Goal: Complete application form: Complete application form

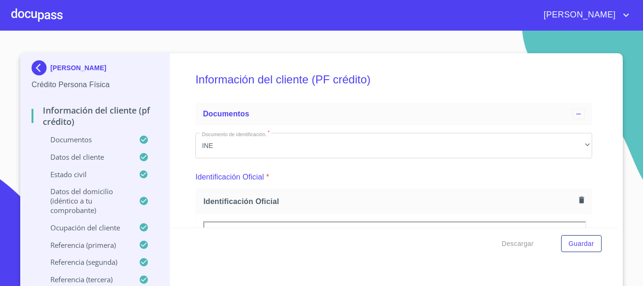
scroll to position [1365, 0]
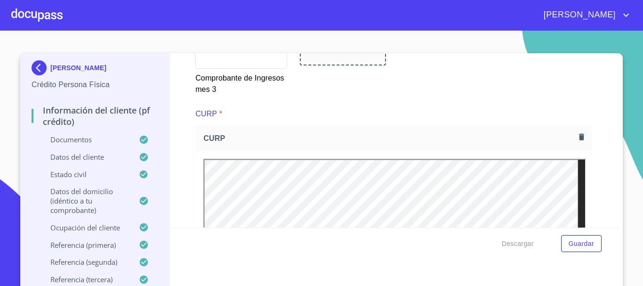
click at [32, 16] on div at bounding box center [36, 15] width 51 height 30
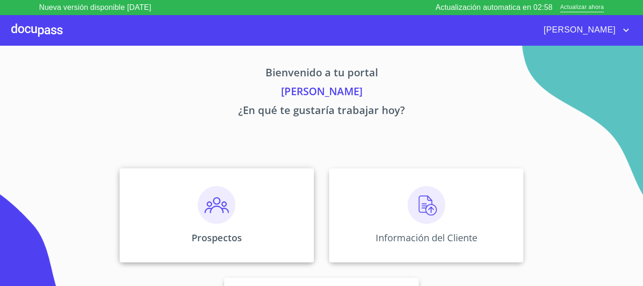
click at [217, 203] on img at bounding box center [217, 205] width 38 height 38
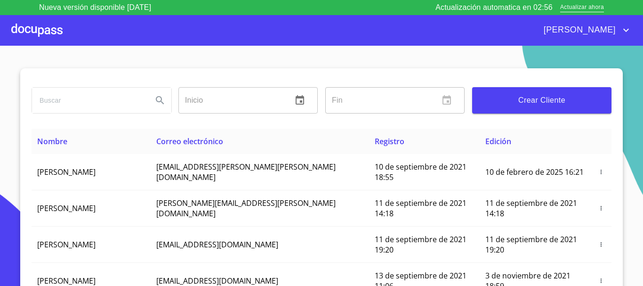
click at [532, 104] on span "Crear Cliente" at bounding box center [542, 100] width 124 height 13
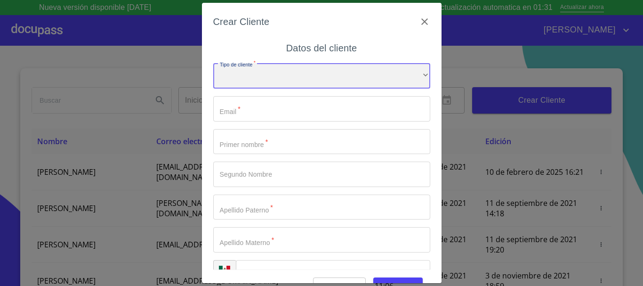
click at [391, 88] on div "​" at bounding box center [321, 75] width 217 height 25
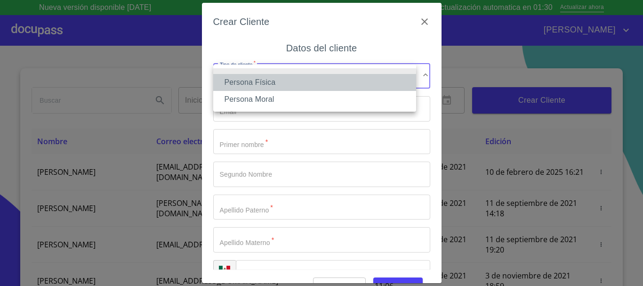
click at [283, 85] on li "Persona Física" at bounding box center [314, 82] width 203 height 17
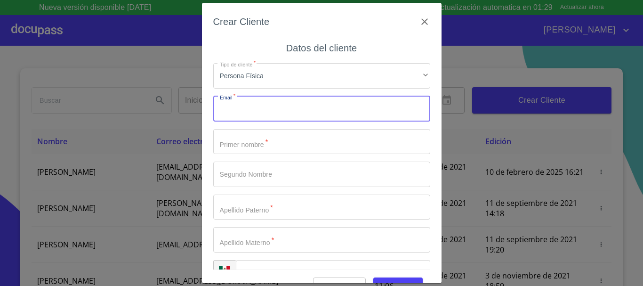
click at [270, 104] on input "Tipo de cliente   *" at bounding box center [321, 108] width 217 height 25
type input "M"
type input "[EMAIL_ADDRESS][DOMAIN_NAME]"
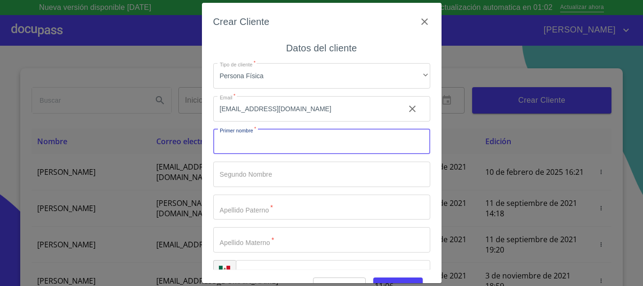
click at [265, 149] on input "Tipo de cliente   *" at bounding box center [321, 141] width 217 height 25
type input "m"
type input "[PERSON_NAME]"
click at [237, 154] on input "Tipo de cliente   *" at bounding box center [305, 141] width 184 height 25
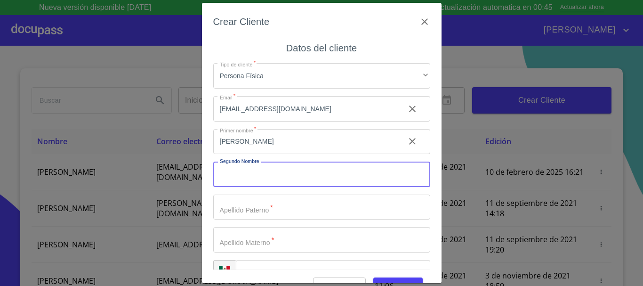
type input "V"
click at [291, 154] on input "Tipo de cliente   *" at bounding box center [305, 141] width 184 height 25
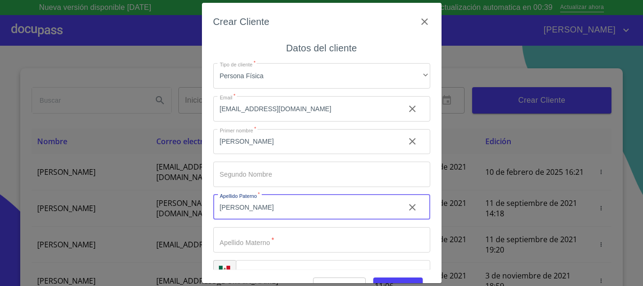
type input "[PERSON_NAME]"
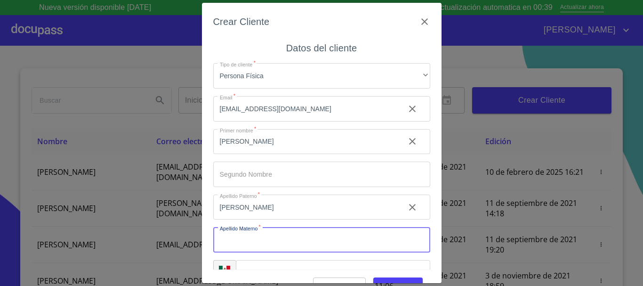
click at [281, 232] on input "Tipo de cliente   *" at bounding box center [321, 239] width 217 height 25
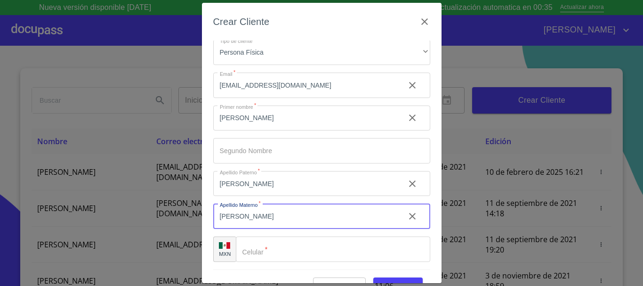
type input "[PERSON_NAME]"
click at [274, 249] on input "Tipo de cliente   *" at bounding box center [333, 248] width 194 height 25
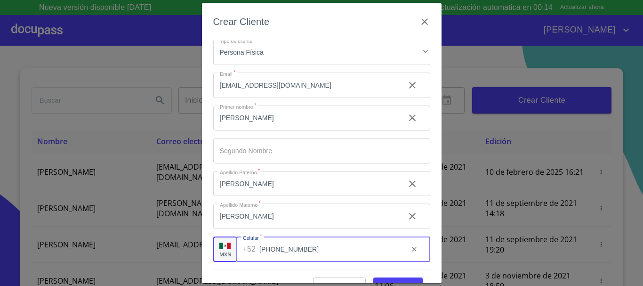
scroll to position [23, 0]
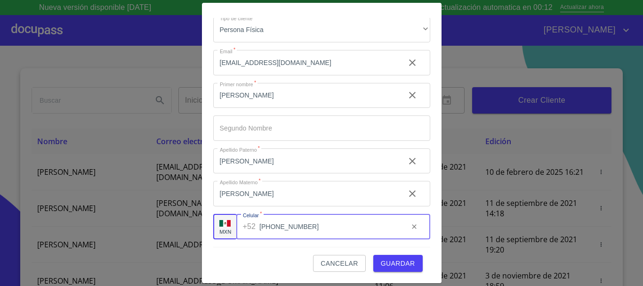
type input "[PHONE_NUMBER]"
click at [381, 265] on span "Guardar" at bounding box center [398, 263] width 34 height 12
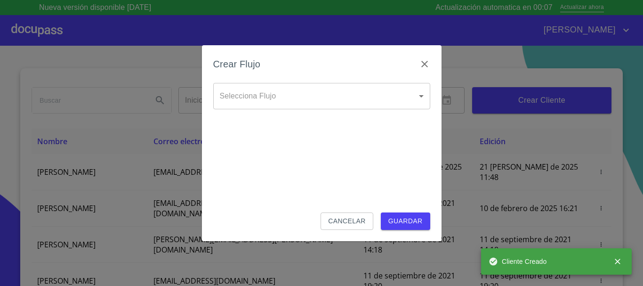
click at [394, 98] on body "Nueva versión disponible [DATE] Actualización automatica en 00:07 Actualizar ah…" at bounding box center [321, 143] width 643 height 286
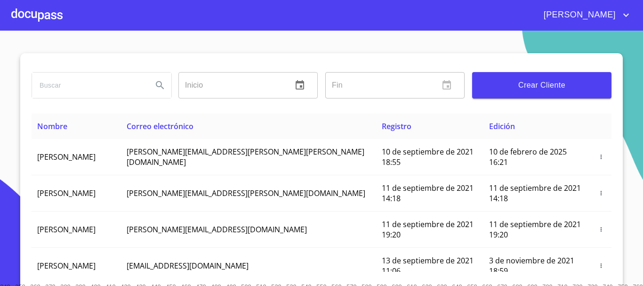
click at [53, 12] on div at bounding box center [36, 15] width 51 height 30
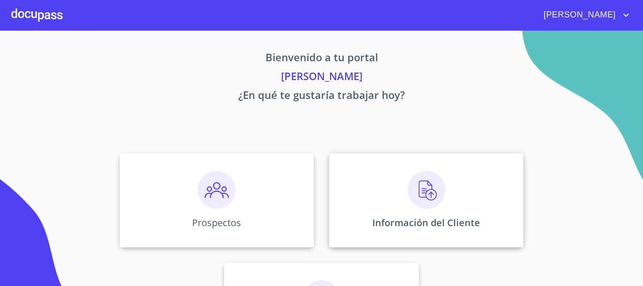
click at [419, 188] on img at bounding box center [427, 190] width 38 height 38
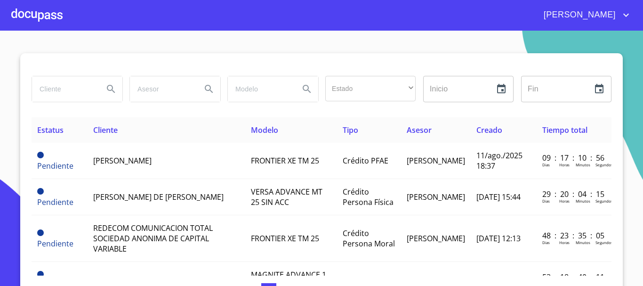
click at [36, 12] on div at bounding box center [36, 15] width 51 height 30
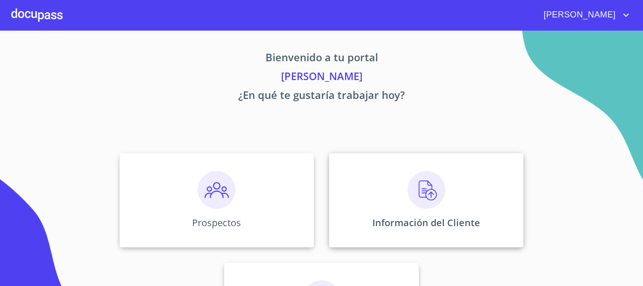
click at [412, 202] on img at bounding box center [427, 190] width 38 height 38
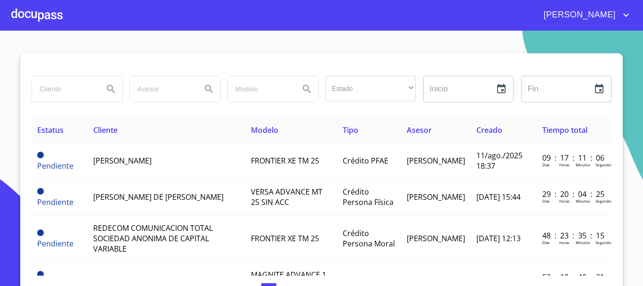
click at [61, 81] on input "search" at bounding box center [64, 88] width 64 height 25
type input "MARCOPS VAQUEZ"
click at [101, 88] on button "Search" at bounding box center [111, 89] width 23 height 23
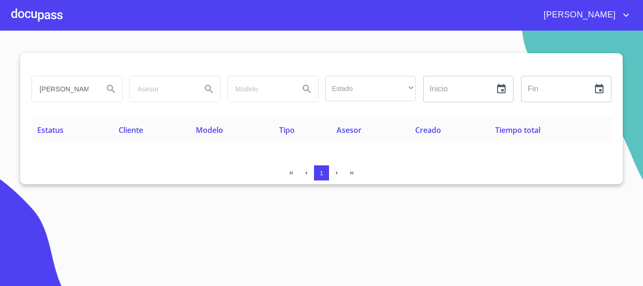
click at [48, 17] on div at bounding box center [36, 15] width 51 height 30
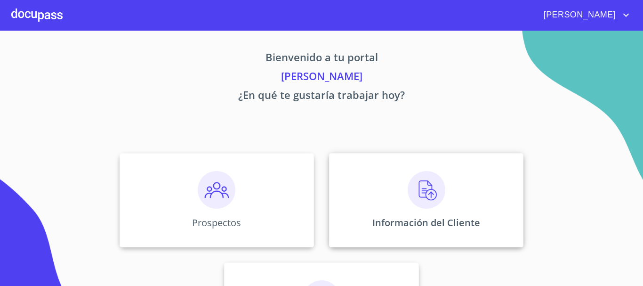
click at [411, 181] on img at bounding box center [427, 190] width 38 height 38
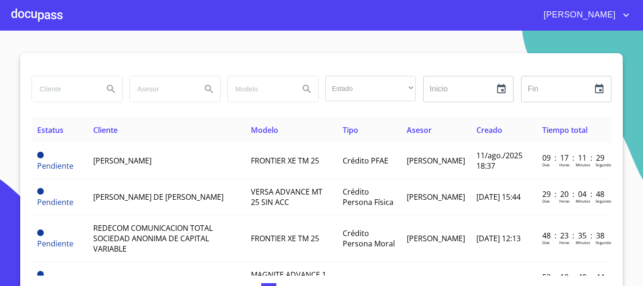
click at [86, 85] on input "search" at bounding box center [64, 88] width 64 height 25
type input "[PERSON_NAME]"
click at [48, 15] on div at bounding box center [36, 15] width 51 height 30
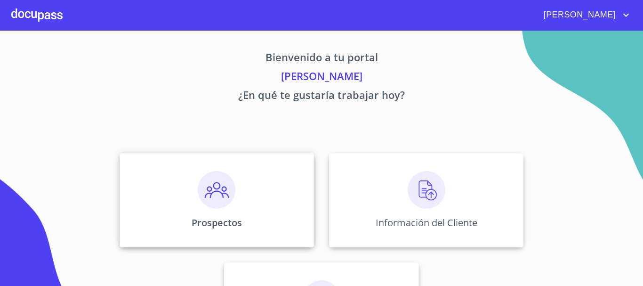
click at [211, 193] on img at bounding box center [217, 190] width 38 height 38
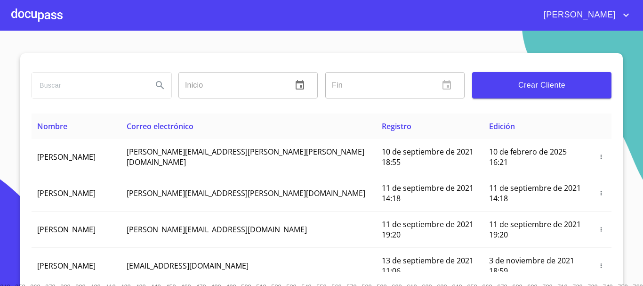
click at [530, 79] on span "Crear Cliente" at bounding box center [542, 85] width 124 height 13
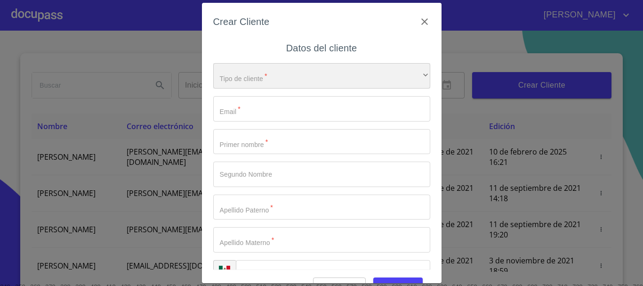
click at [282, 84] on div "​" at bounding box center [321, 75] width 217 height 25
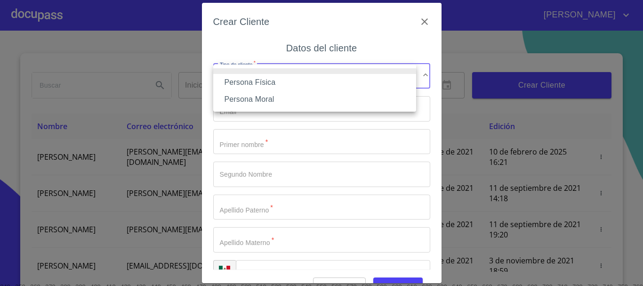
click at [281, 88] on li "Persona Física" at bounding box center [314, 82] width 203 height 17
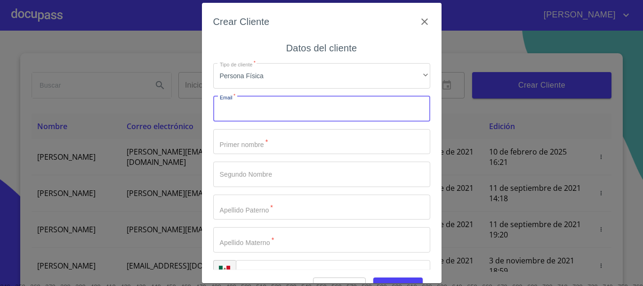
click at [272, 112] on input "Tipo de cliente   *" at bounding box center [321, 108] width 217 height 25
type input "[EMAIL_ADDRESS][DOMAIN_NAME]"
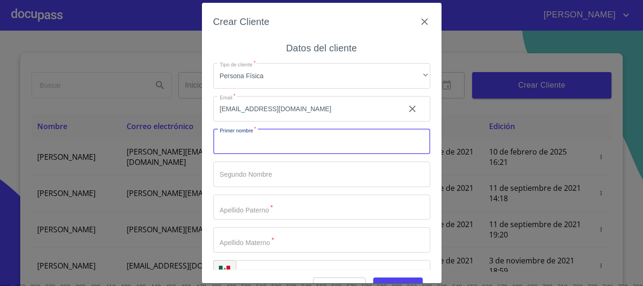
click at [256, 148] on input "Tipo de cliente   *" at bounding box center [321, 141] width 217 height 25
type input "m"
type input "[PERSON_NAME]"
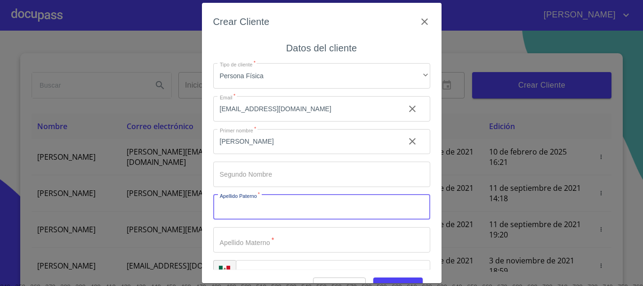
click at [301, 215] on input "Tipo de cliente   *" at bounding box center [321, 206] width 217 height 25
type input "[PERSON_NAME]"
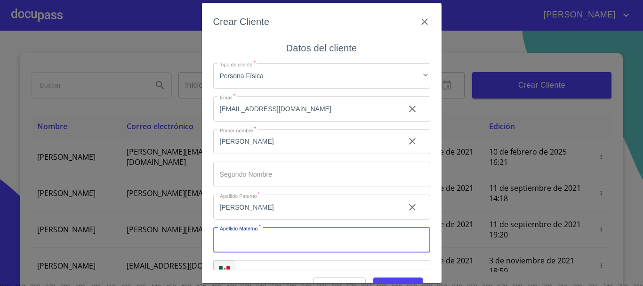
click at [293, 238] on input "Tipo de cliente   *" at bounding box center [321, 239] width 217 height 25
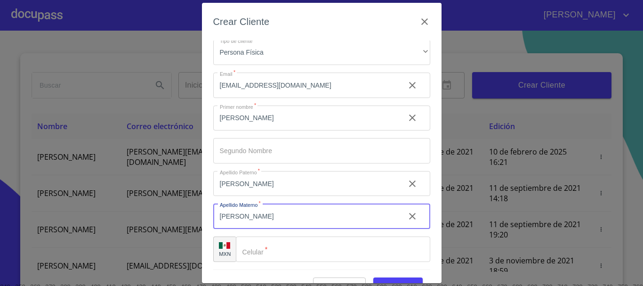
type input "[PERSON_NAME]"
click at [313, 252] on input "Tipo de cliente   *" at bounding box center [333, 248] width 194 height 25
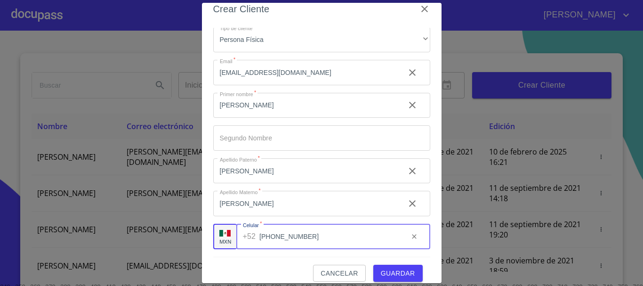
scroll to position [23, 0]
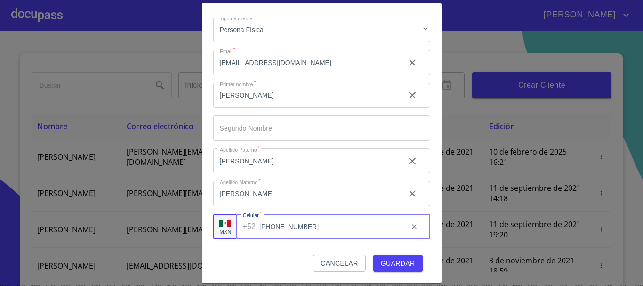
type input "[PHONE_NUMBER]"
click at [396, 266] on span "Guardar" at bounding box center [398, 263] width 34 height 12
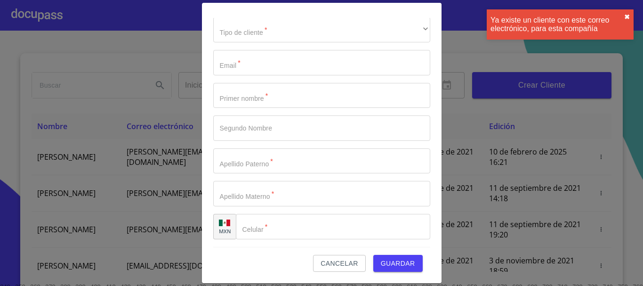
click at [626, 16] on button "✖︎" at bounding box center [627, 17] width 6 height 8
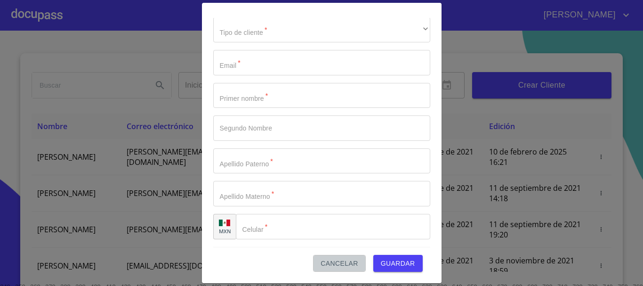
click at [337, 266] on span "Cancelar" at bounding box center [339, 263] width 37 height 12
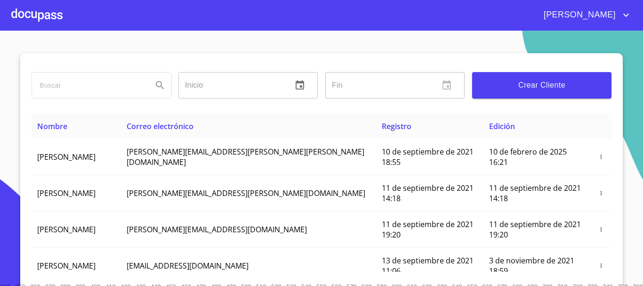
click at [19, 20] on div at bounding box center [36, 15] width 51 height 30
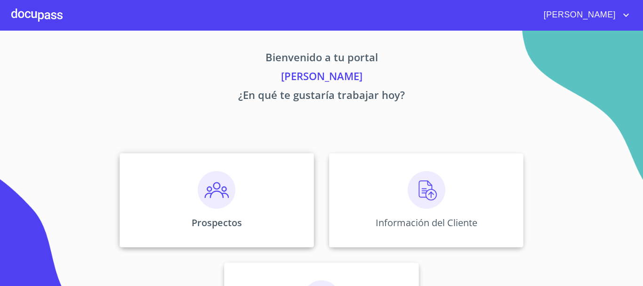
click at [211, 192] on img at bounding box center [217, 190] width 38 height 38
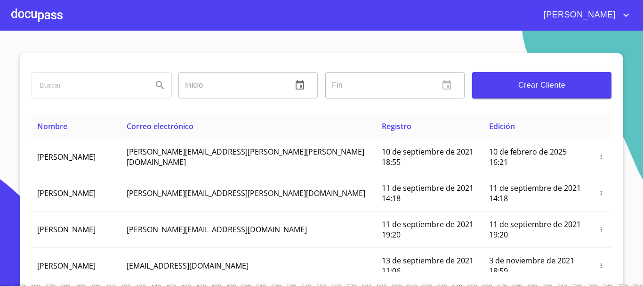
click at [101, 92] on input "search" at bounding box center [88, 84] width 113 height 25
type input "MARCOS VAZQUEZ CAMARENA"
click at [154, 88] on icon "Search" at bounding box center [159, 85] width 11 height 11
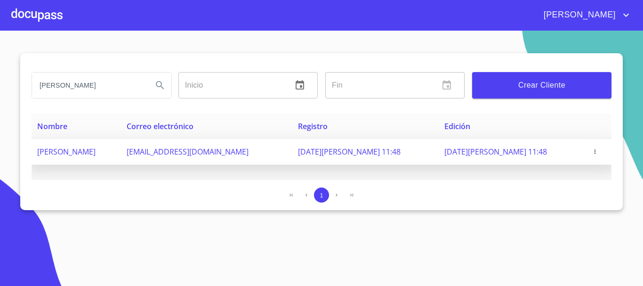
click at [121, 153] on td "[PERSON_NAME]" at bounding box center [76, 152] width 89 height 26
click at [594, 147] on span at bounding box center [598, 151] width 16 height 9
click at [595, 150] on icon "button" at bounding box center [594, 151] width 1 height 4
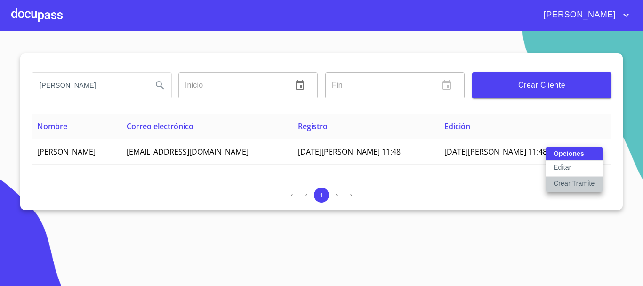
click at [567, 184] on p "Crear Tramite" at bounding box center [574, 182] width 41 height 9
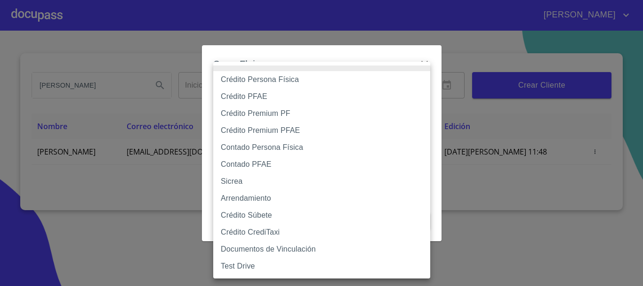
click at [356, 86] on body "ADRIANA MARCOS VAZQUEZ CAMARENA Inicio ​ Fin ​ Crear Cliente Nombre Correo elec…" at bounding box center [321, 143] width 643 height 286
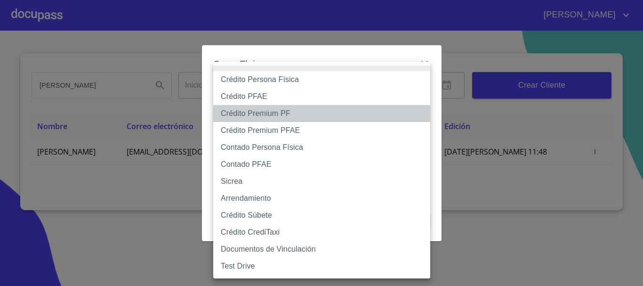
click at [269, 117] on li "Crédito Premium PF" at bounding box center [321, 113] width 217 height 17
type input "61aa8c19394905d6da20c087"
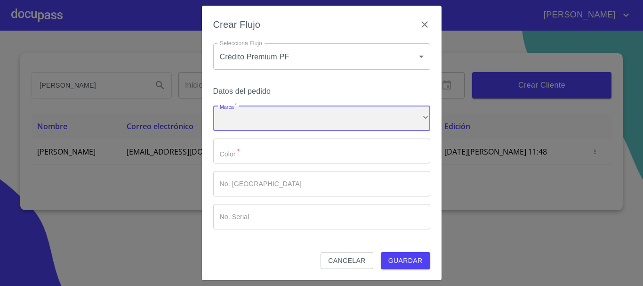
click at [257, 124] on div "​" at bounding box center [321, 117] width 217 height 25
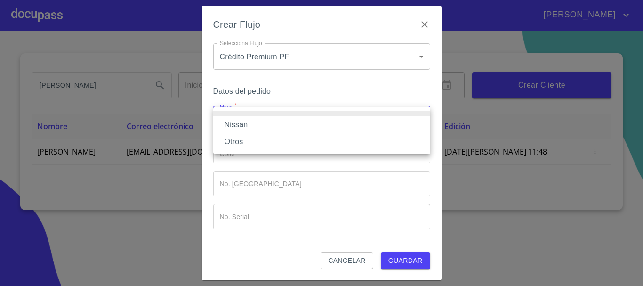
click at [253, 128] on li "Nissan" at bounding box center [321, 124] width 217 height 17
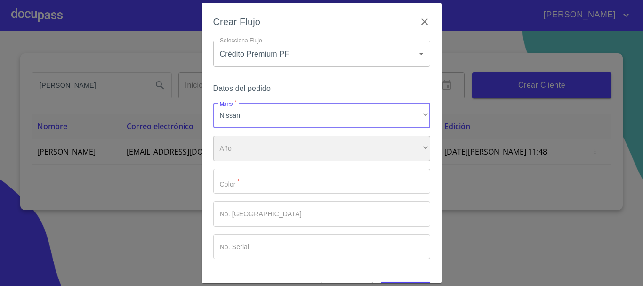
click at [252, 146] on div "​" at bounding box center [321, 148] width 217 height 25
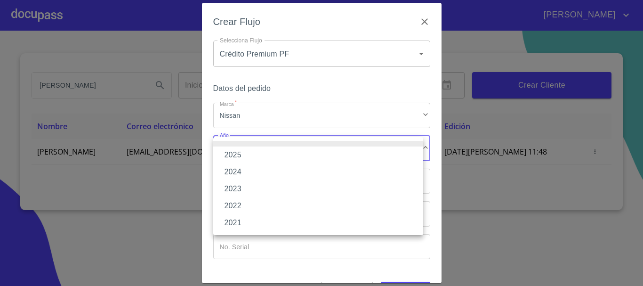
click at [242, 155] on li "2025" at bounding box center [318, 154] width 210 height 17
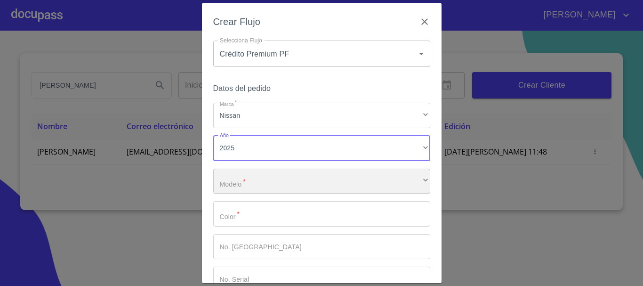
click at [244, 186] on div "​" at bounding box center [321, 181] width 217 height 25
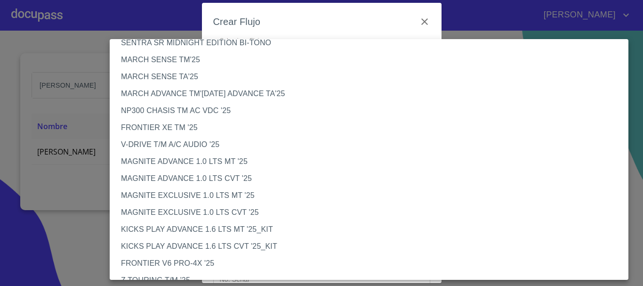
scroll to position [47, 0]
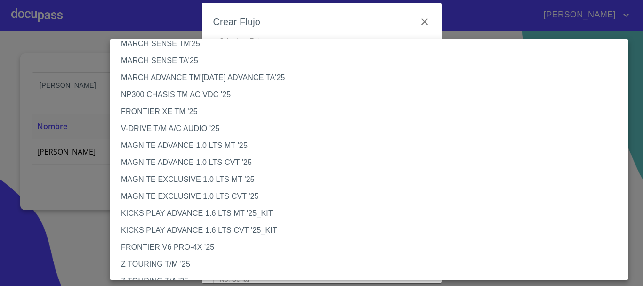
click at [194, 130] on li "V-DRIVE T/M A/C AUDIO '25" at bounding box center [373, 128] width 526 height 17
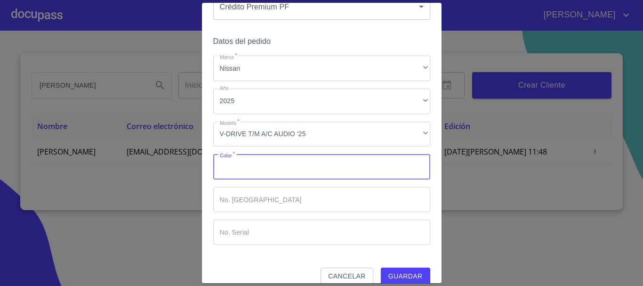
click at [304, 167] on input "Marca   *" at bounding box center [321, 166] width 217 height 25
type input "BLANCO"
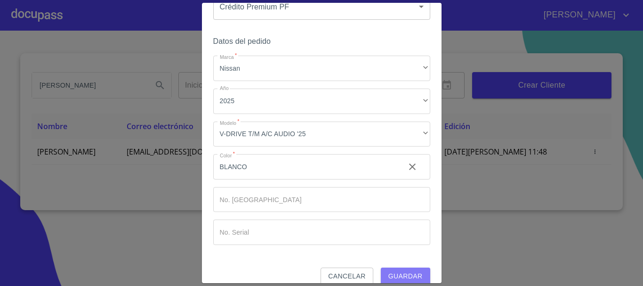
click at [394, 274] on span "Guardar" at bounding box center [405, 276] width 34 height 12
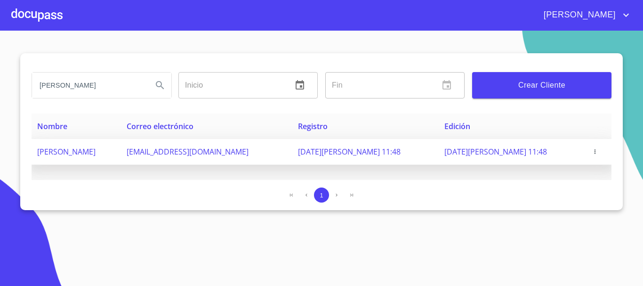
click at [96, 154] on span "[PERSON_NAME]" at bounding box center [66, 151] width 58 height 10
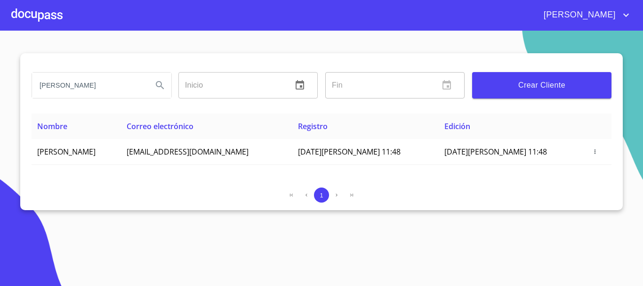
click at [38, 18] on div at bounding box center [36, 15] width 51 height 30
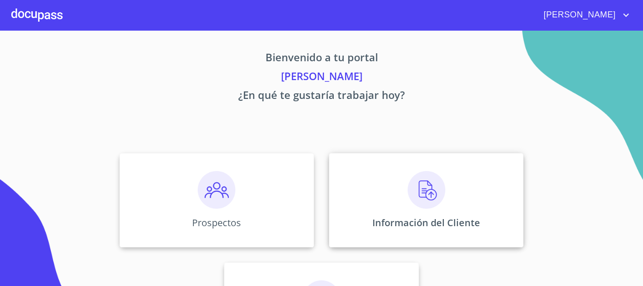
click at [418, 193] on img at bounding box center [427, 190] width 38 height 38
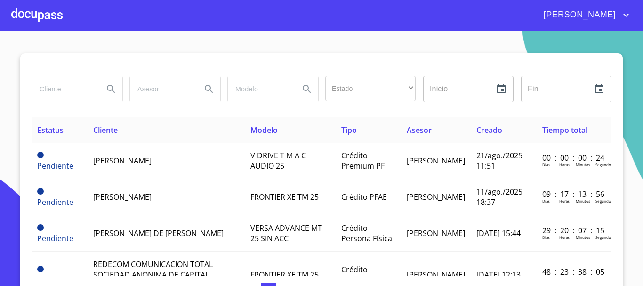
click at [48, 17] on div at bounding box center [36, 15] width 51 height 30
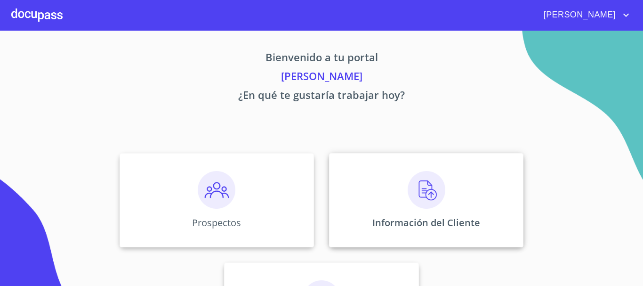
click at [425, 201] on img at bounding box center [427, 190] width 38 height 38
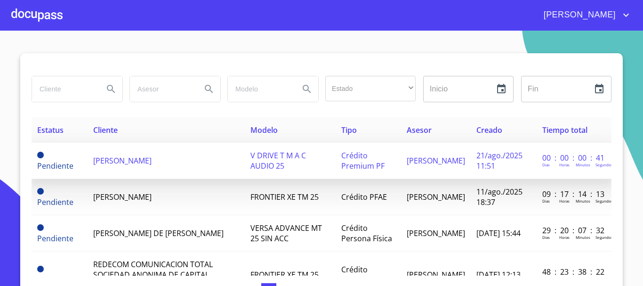
click at [106, 161] on span "[PERSON_NAME]" at bounding box center [122, 160] width 58 height 10
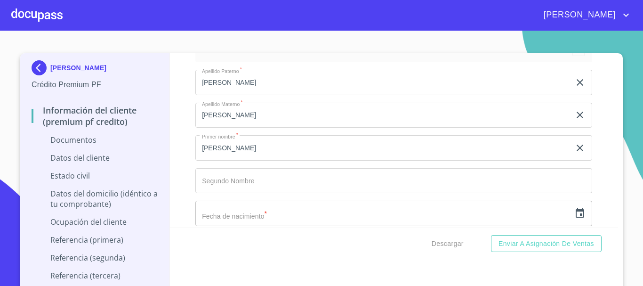
scroll to position [1224, 0]
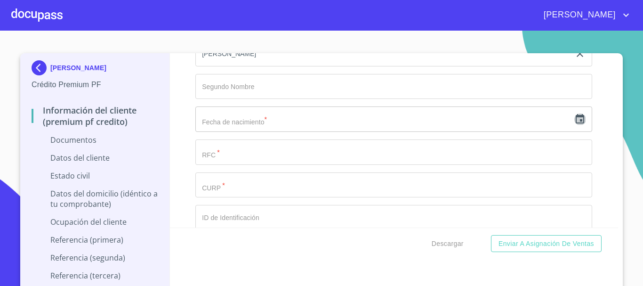
click at [574, 121] on icon "button" at bounding box center [579, 118] width 11 height 11
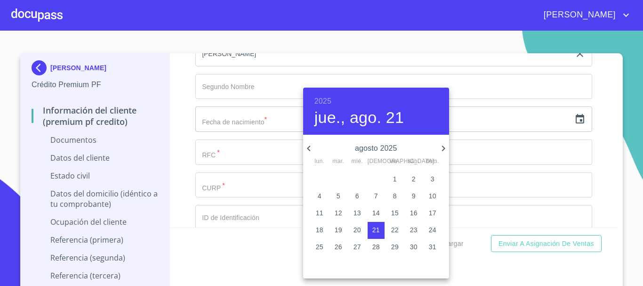
click at [357, 211] on p "13" at bounding box center [357, 212] width 8 height 9
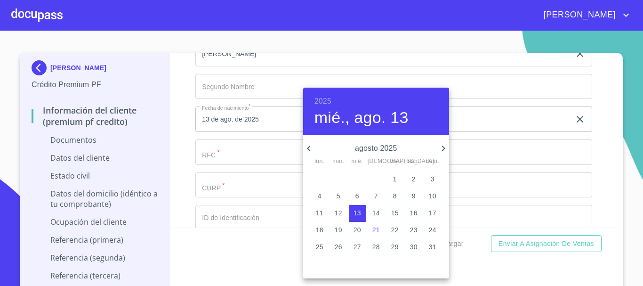
click at [331, 101] on div "2025 mié., ago. 13" at bounding box center [376, 111] width 146 height 47
click at [327, 102] on h6 "2025" at bounding box center [322, 101] width 17 height 13
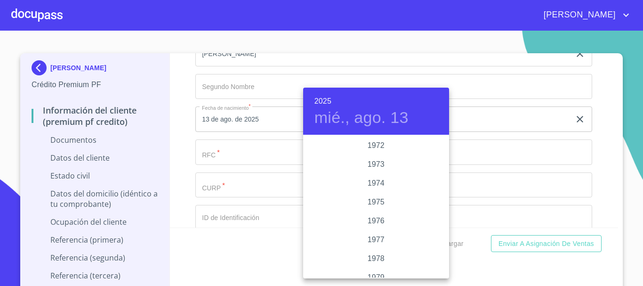
scroll to position [838, 0]
click at [373, 174] on div "1971" at bounding box center [376, 173] width 146 height 19
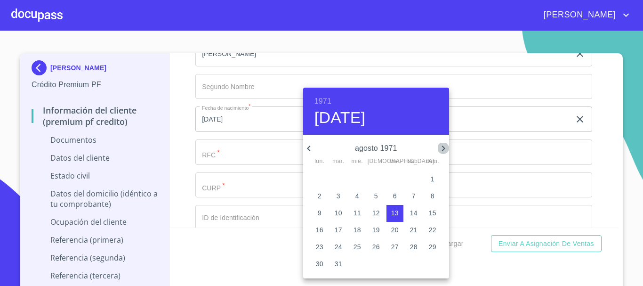
click at [439, 151] on icon "button" at bounding box center [443, 148] width 11 height 11
click at [412, 198] on p "13" at bounding box center [414, 195] width 8 height 9
type input "13 de nov. de 1971"
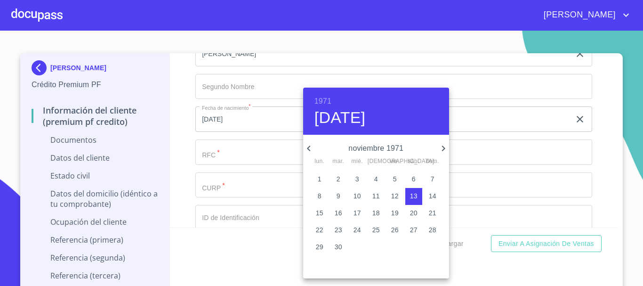
click at [237, 154] on div at bounding box center [321, 143] width 643 height 286
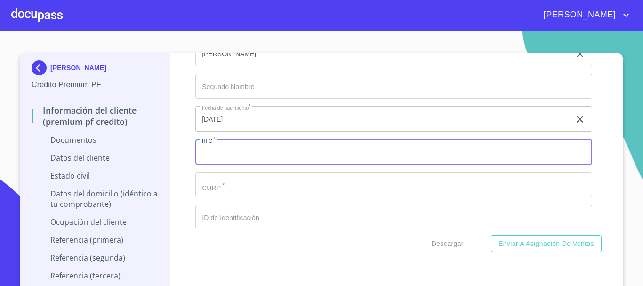
click at [237, 154] on input "Documento de identificación.   *" at bounding box center [393, 151] width 397 height 25
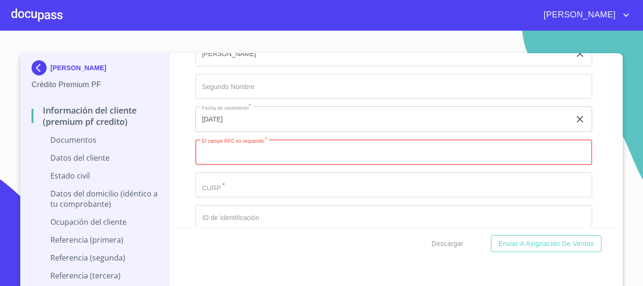
click at [281, 159] on input "Documento de identificación.   *" at bounding box center [393, 151] width 397 height 25
type input "VACM7111133P6"
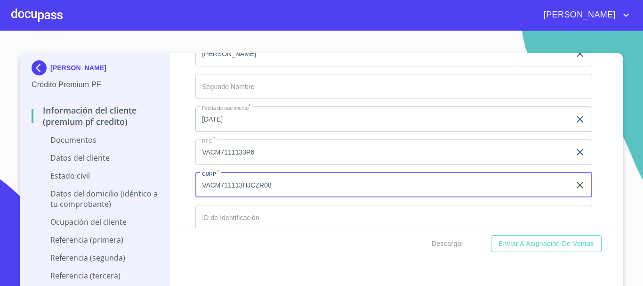
type input "VACM711113HJCZR08"
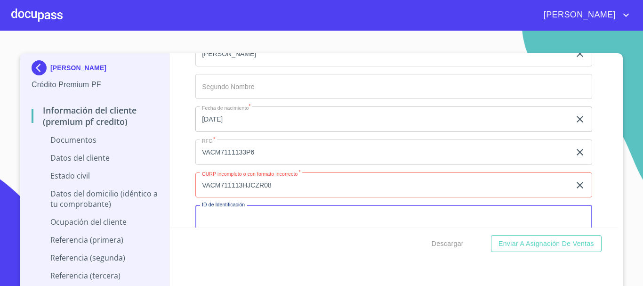
click at [265, 217] on input "Documento de identificación.   *" at bounding box center [393, 217] width 397 height 25
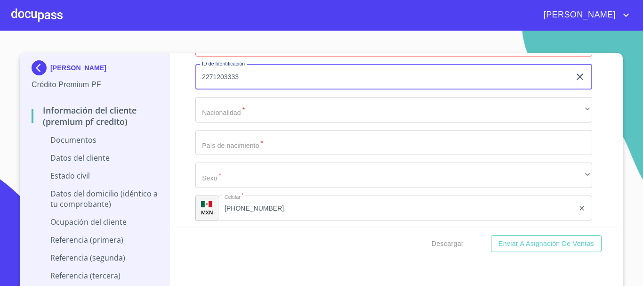
scroll to position [1365, 0]
type input "2271203333"
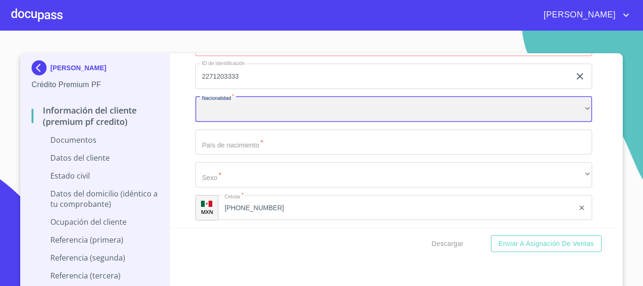
click at [216, 104] on div "​" at bounding box center [393, 108] width 397 height 25
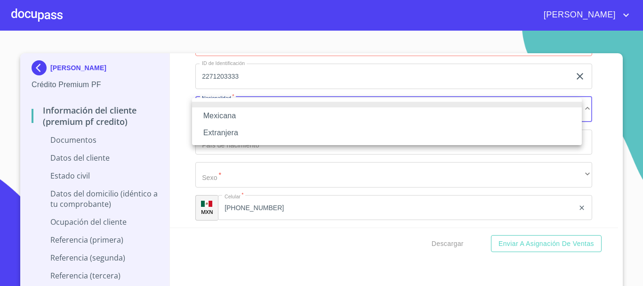
click at [217, 113] on li "Mexicana" at bounding box center [387, 115] width 390 height 17
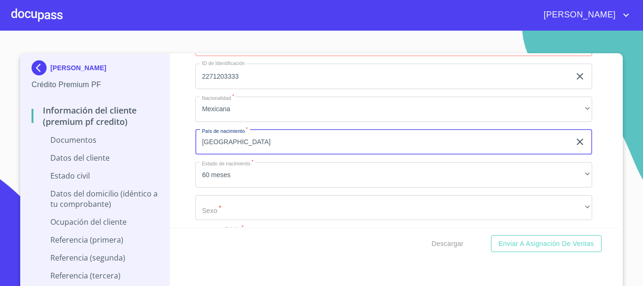
type input "[GEOGRAPHIC_DATA]"
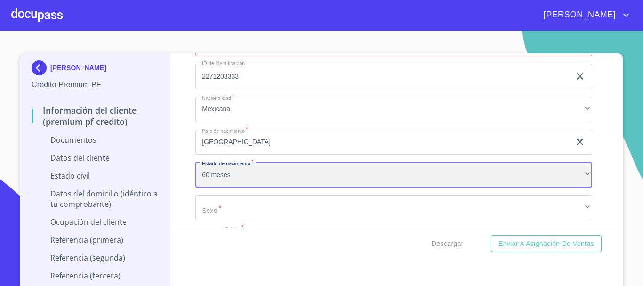
click at [215, 177] on div "60 meses" at bounding box center [393, 174] width 397 height 25
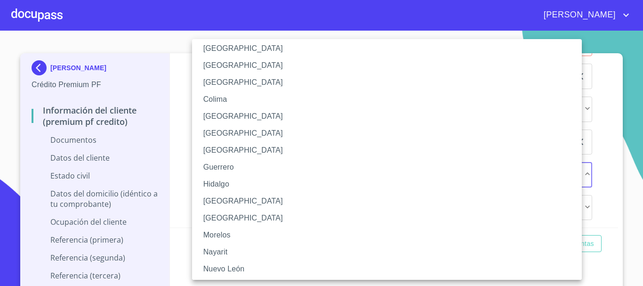
scroll to position [94, 0]
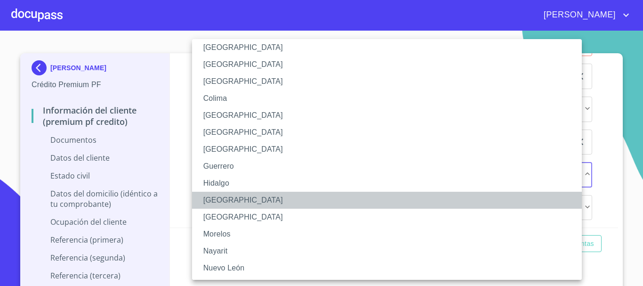
click at [225, 200] on li "[GEOGRAPHIC_DATA]" at bounding box center [390, 200] width 397 height 17
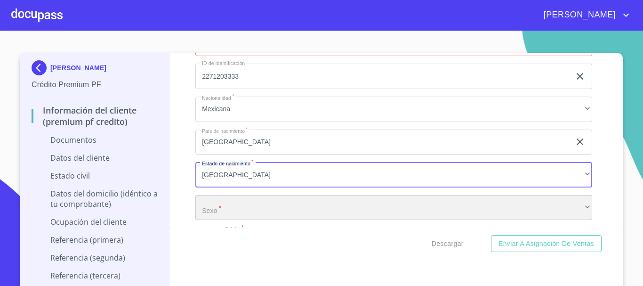
click at [225, 200] on div "​" at bounding box center [393, 207] width 397 height 25
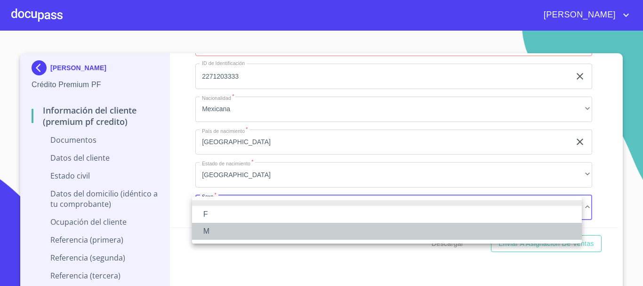
click at [218, 232] on li "M" at bounding box center [387, 231] width 390 height 17
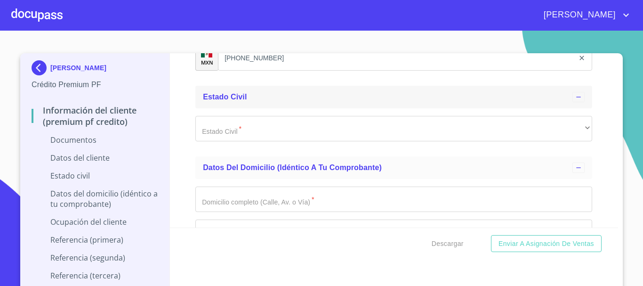
scroll to position [1553, 0]
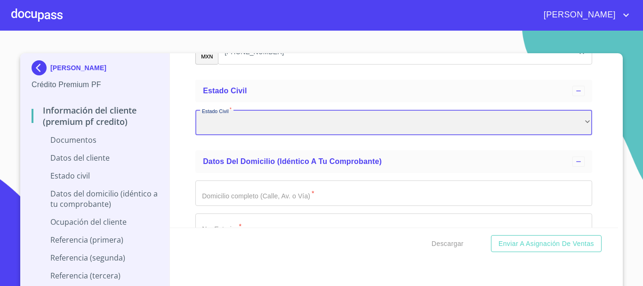
click at [240, 126] on div "​" at bounding box center [393, 122] width 397 height 25
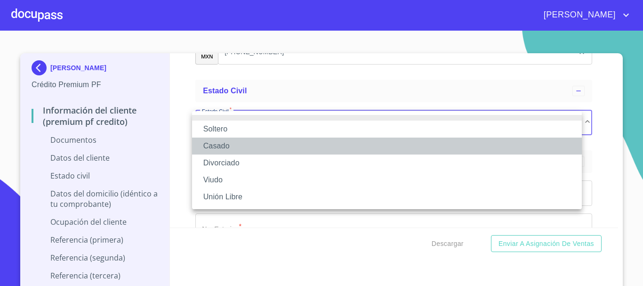
click at [233, 145] on li "Casado" at bounding box center [387, 145] width 390 height 17
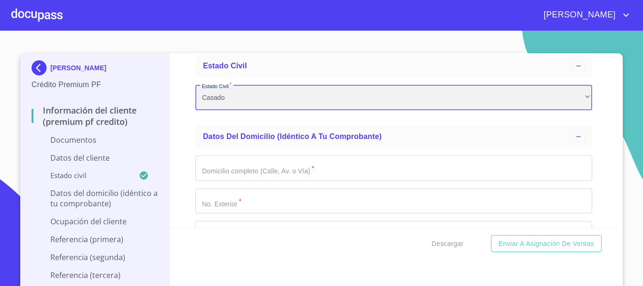
scroll to position [1600, 0]
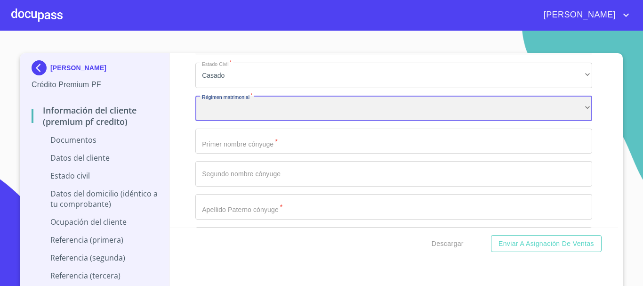
click at [244, 113] on div "​" at bounding box center [393, 108] width 397 height 25
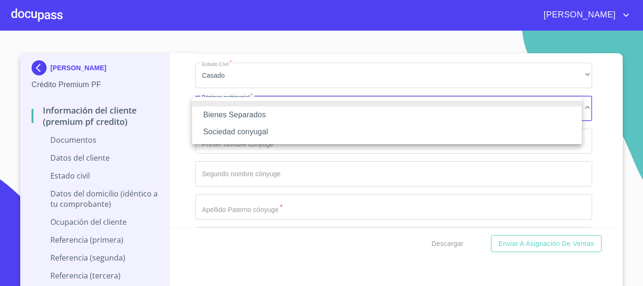
click at [259, 133] on li "Sociedad conyugal" at bounding box center [387, 131] width 390 height 17
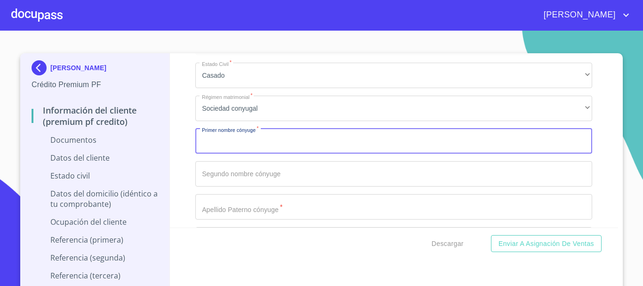
click at [259, 139] on input "Documento de identificación.   *" at bounding box center [393, 141] width 397 height 25
type input "OLGA"
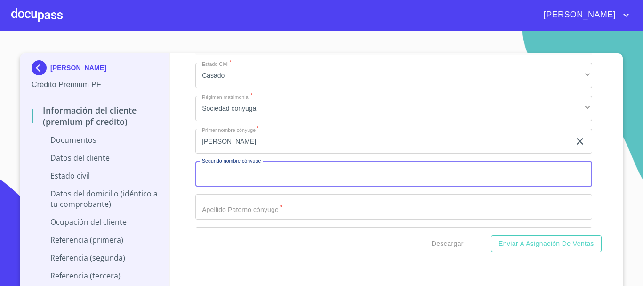
click at [249, 178] on input "Documento de identificación.   *" at bounding box center [393, 173] width 397 height 25
type input "LIDIA"
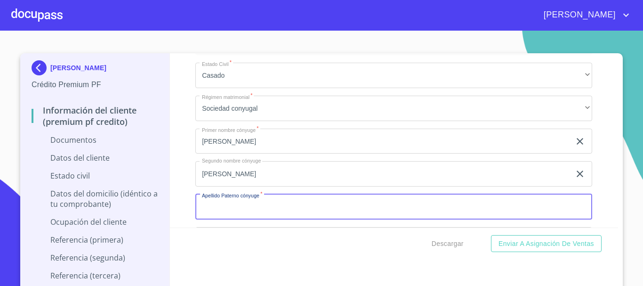
click at [254, 210] on input "Documento de identificación.   *" at bounding box center [393, 206] width 397 height 25
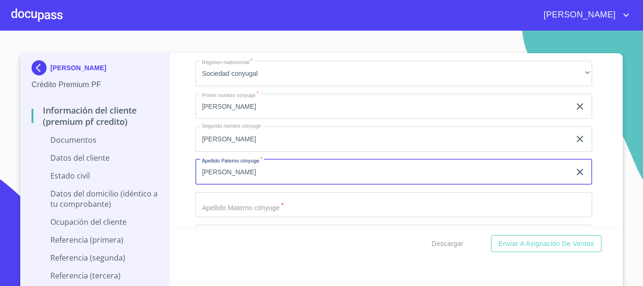
scroll to position [1695, 0]
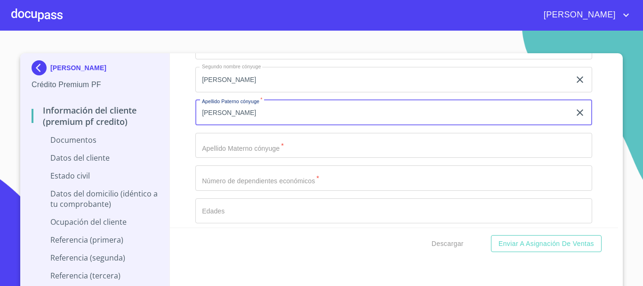
type input "CRUZ"
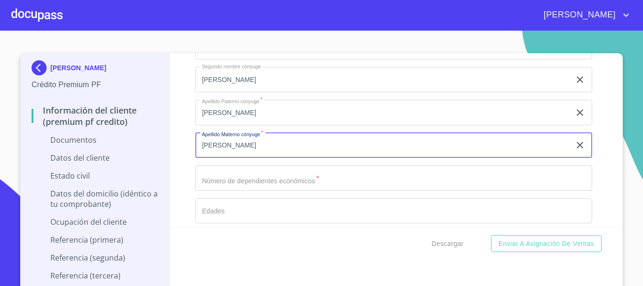
type input "NUÑEZ"
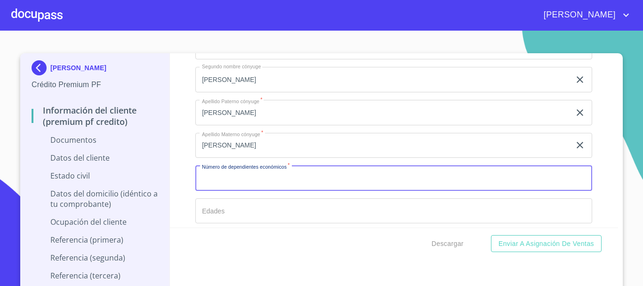
click at [226, 177] on input "Documento de identificación.   *" at bounding box center [393, 177] width 397 height 25
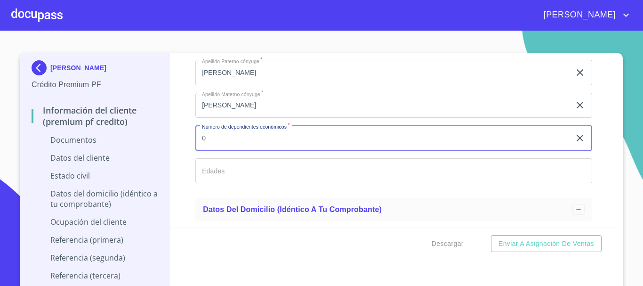
scroll to position [1789, 0]
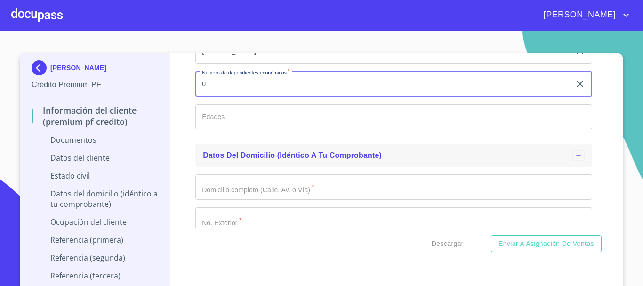
type input "0"
click at [314, 160] on div "Datos del domicilio (idéntico a tu comprobante)" at bounding box center [387, 155] width 369 height 11
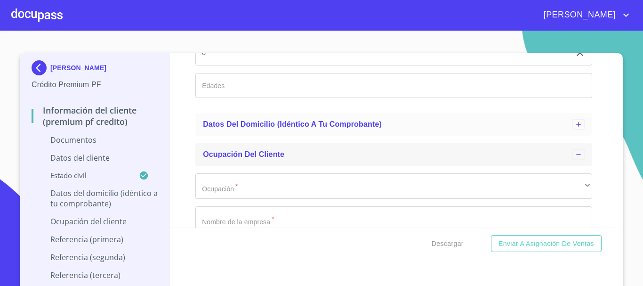
scroll to position [1836, 0]
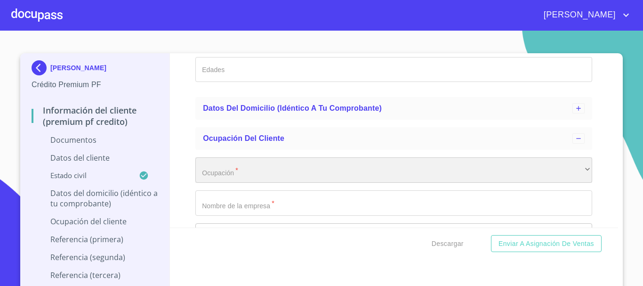
click at [254, 173] on div "​" at bounding box center [393, 169] width 397 height 25
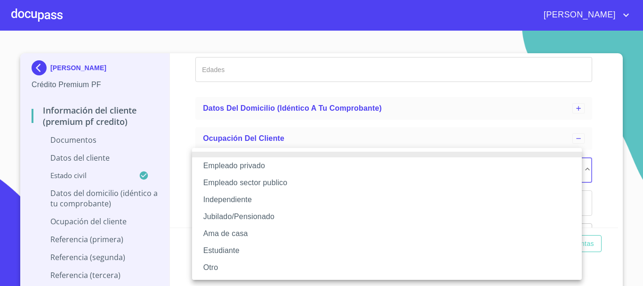
click at [249, 207] on li "Independiente" at bounding box center [387, 199] width 390 height 17
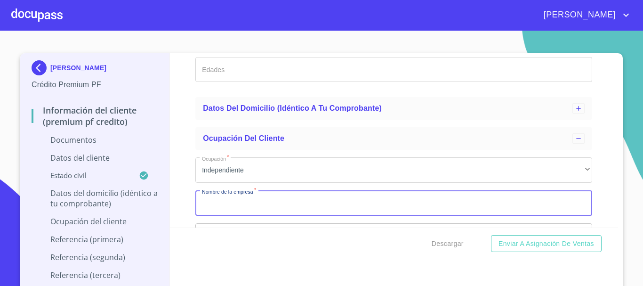
click at [246, 213] on input "Documento de identificación.   *" at bounding box center [393, 202] width 397 height 25
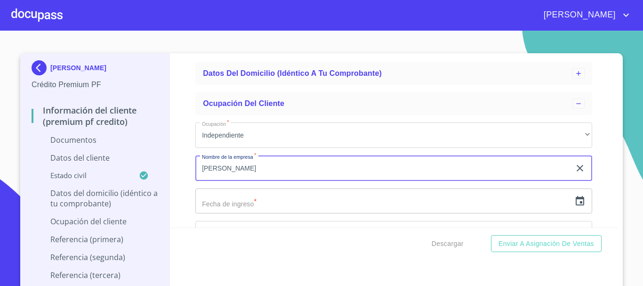
scroll to position [1977, 0]
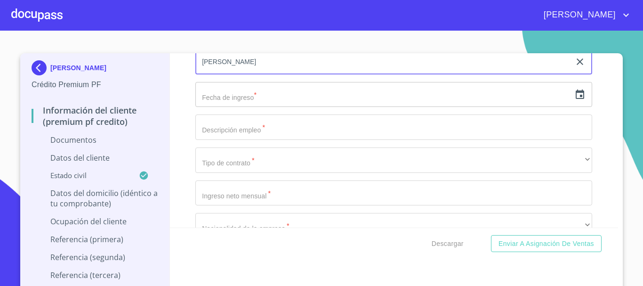
type input "MARCOS VAZQUEZ CAMARENA"
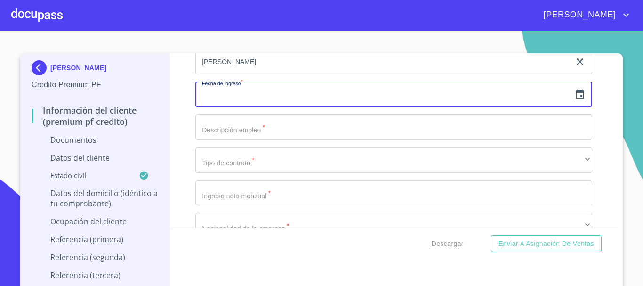
click at [245, 100] on input "text" at bounding box center [382, 94] width 375 height 25
click at [574, 93] on icon "button" at bounding box center [579, 94] width 11 height 11
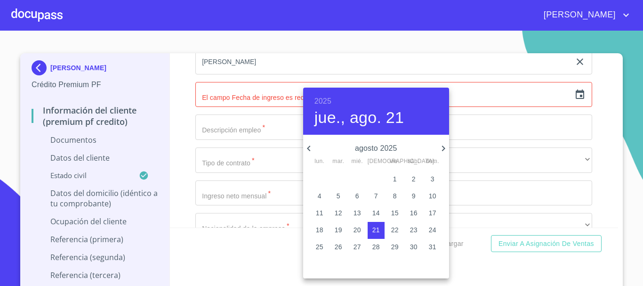
click at [322, 104] on h6 "2025" at bounding box center [322, 101] width 17 height 13
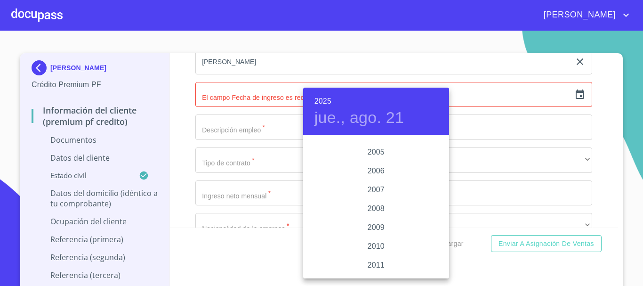
scroll to position [1497, 0]
click at [373, 193] on div "2007" at bounding box center [376, 192] width 146 height 19
type input "21 de ago. de 2007"
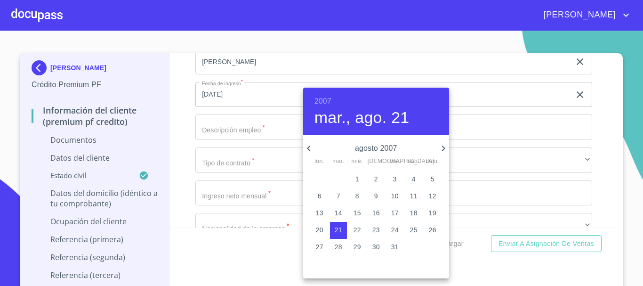
click at [274, 167] on div at bounding box center [321, 143] width 643 height 286
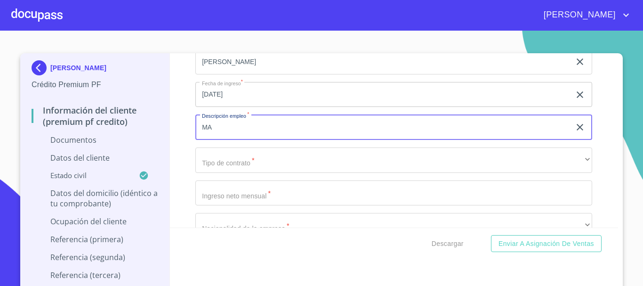
type input "M"
type input "VENTAS DE MARISCO"
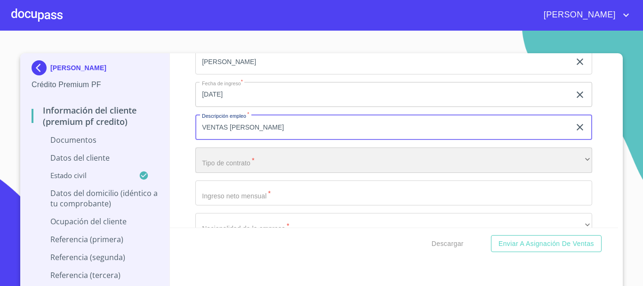
click at [271, 157] on div "​" at bounding box center [393, 159] width 397 height 25
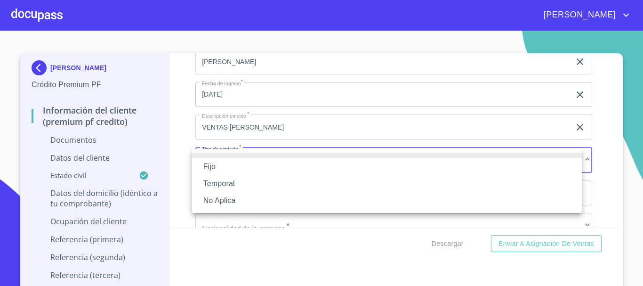
click at [259, 169] on li "Fijo" at bounding box center [387, 166] width 390 height 17
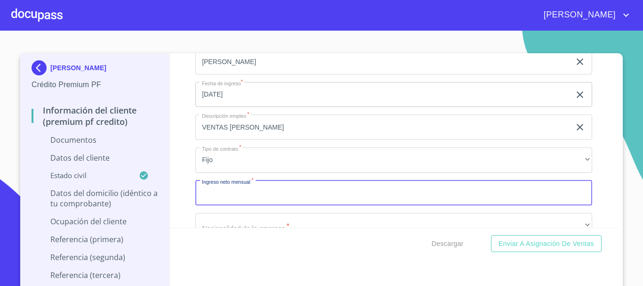
click at [265, 195] on input "Documento de identificación.   *" at bounding box center [393, 192] width 397 height 25
type input "$"
click at [224, 203] on input "90000" at bounding box center [382, 192] width 375 height 25
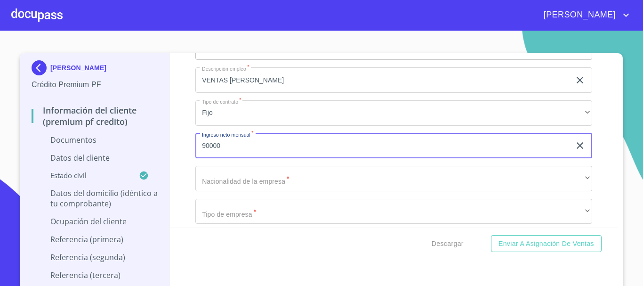
type input "90000"
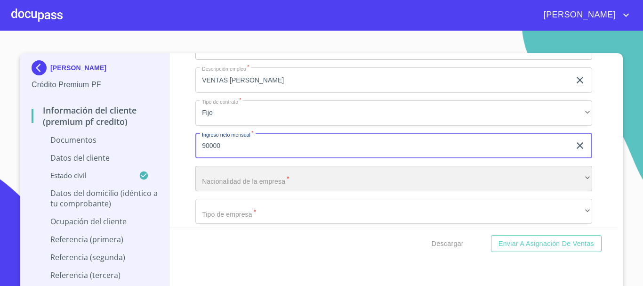
click at [328, 184] on div "​" at bounding box center [393, 178] width 397 height 25
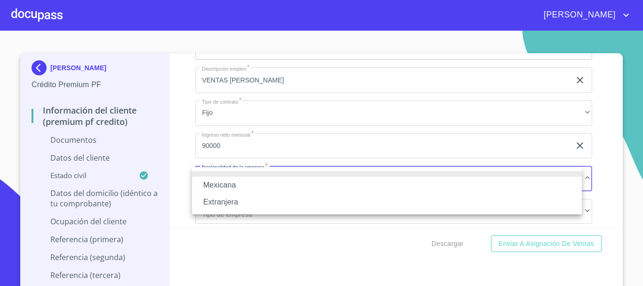
click at [264, 184] on li "Mexicana" at bounding box center [387, 185] width 390 height 17
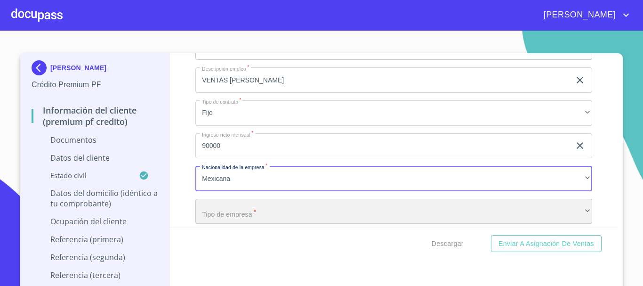
click at [263, 210] on div "​" at bounding box center [393, 211] width 397 height 25
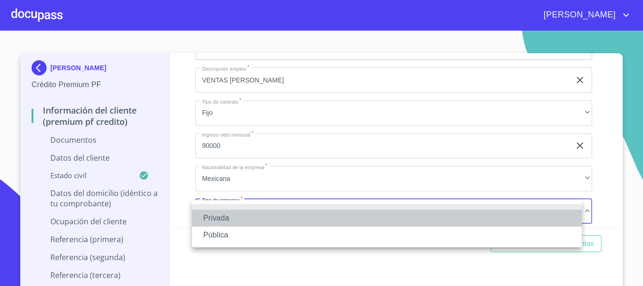
click at [247, 218] on li "Privada" at bounding box center [387, 217] width 390 height 17
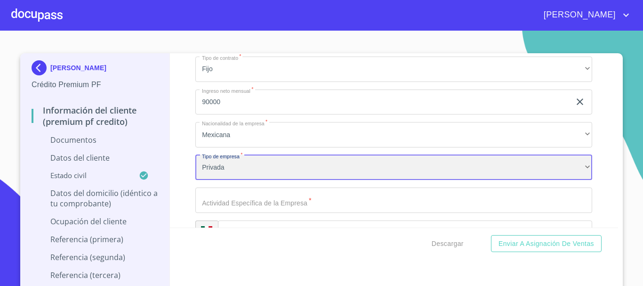
scroll to position [2118, 0]
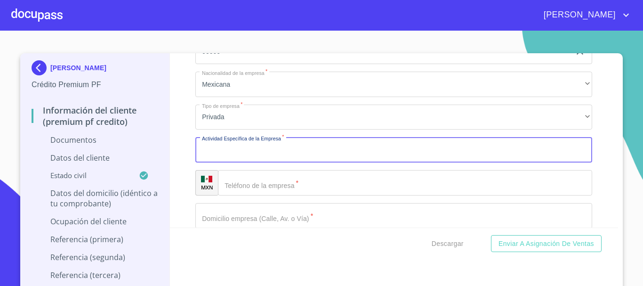
click at [248, 152] on input "Documento de identificación.   *" at bounding box center [393, 149] width 397 height 25
click at [222, 150] on input "VENTA DE MARISCO" at bounding box center [382, 149] width 375 height 25
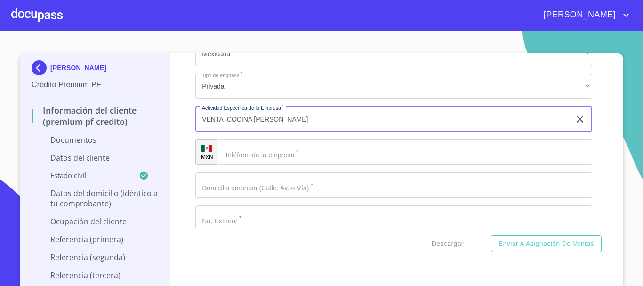
scroll to position [2165, 0]
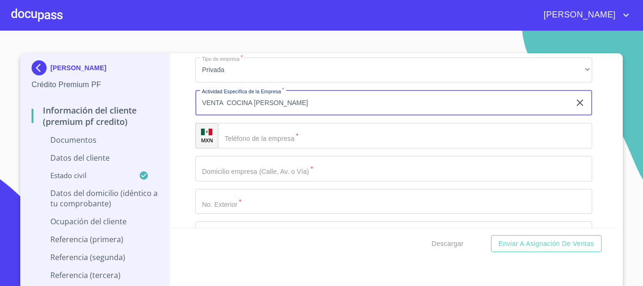
type input "VENTA COCINA DE MARISCO"
click at [292, 141] on input "Documento de identificación.   *" at bounding box center [405, 135] width 374 height 25
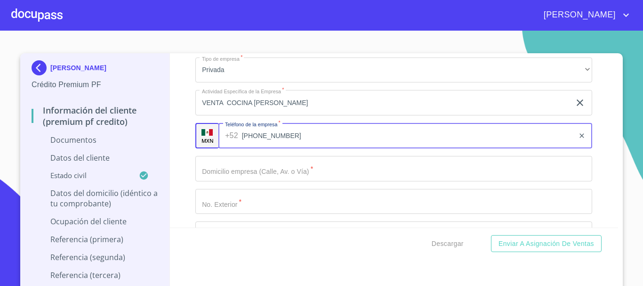
type input "[PHONE_NUMBER]"
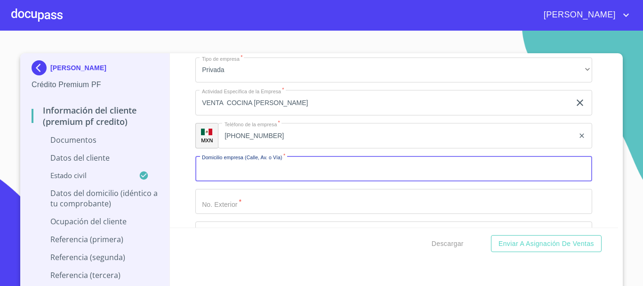
click at [345, 170] on input "Documento de identificación.   *" at bounding box center [393, 168] width 397 height 25
click at [366, 168] on input "Documento de identificación.   *" at bounding box center [393, 168] width 397 height 25
click at [274, 168] on input "PERIFERICO SUR 2907" at bounding box center [382, 168] width 375 height 25
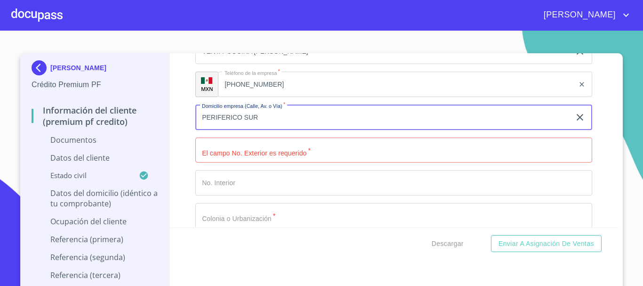
scroll to position [2306, 0]
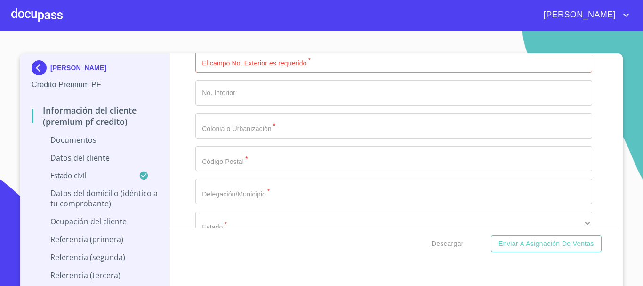
type input "PERIFERICO SUR"
click at [241, 64] on input "Documento de identificación.   *" at bounding box center [393, 60] width 397 height 25
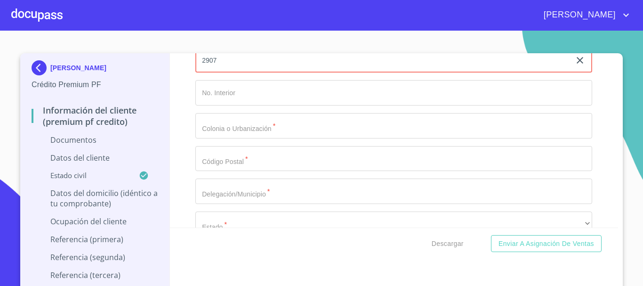
type input "2907"
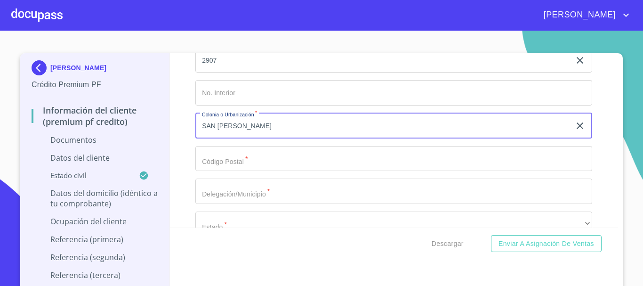
type input "SAN SEBASTIANITO"
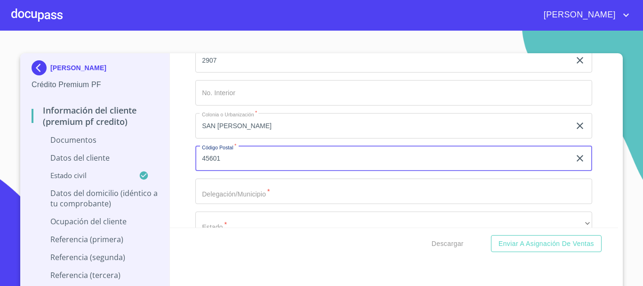
type input "45601"
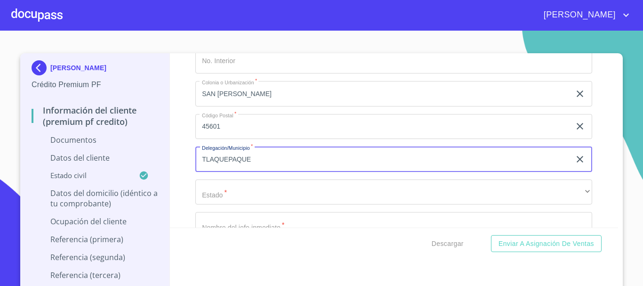
scroll to position [2353, 0]
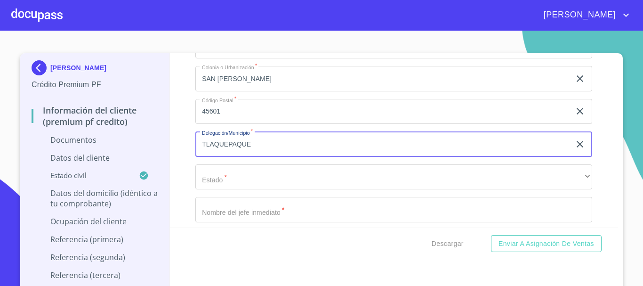
type input "TLAQUEPAQUE"
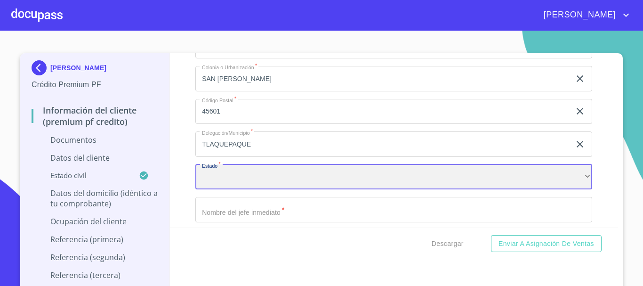
click at [235, 178] on div "​" at bounding box center [393, 176] width 397 height 25
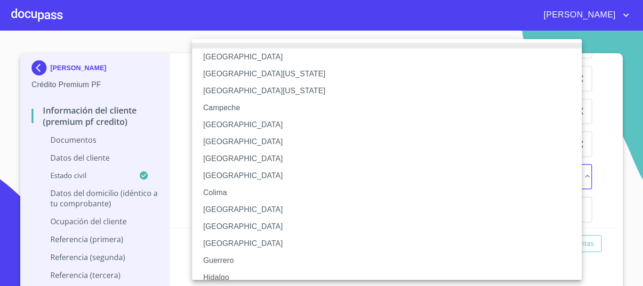
scroll to position [94, 0]
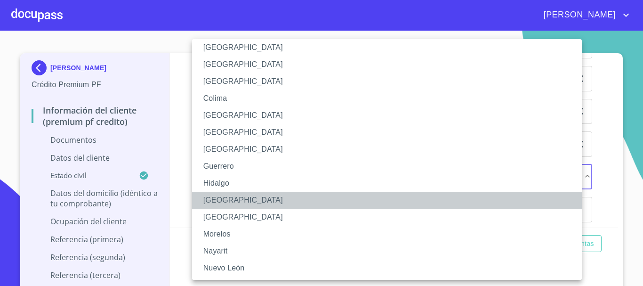
click at [231, 202] on li "[GEOGRAPHIC_DATA]" at bounding box center [390, 200] width 397 height 17
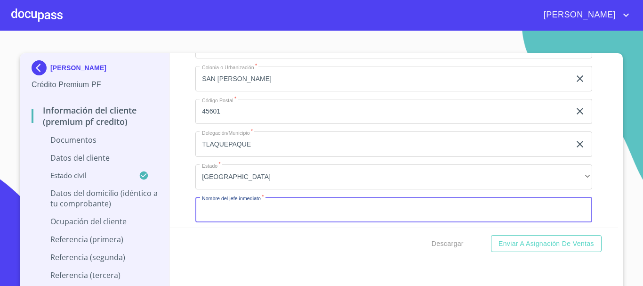
click at [248, 208] on input "Documento de identificación.   *" at bounding box center [393, 209] width 397 height 25
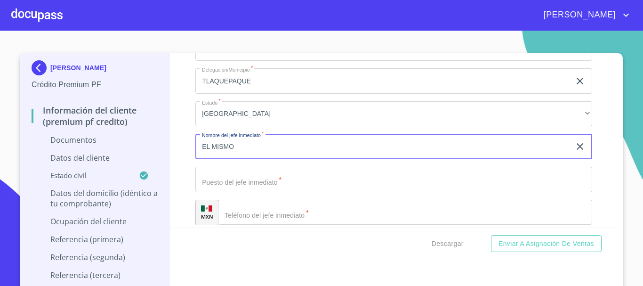
scroll to position [2495, 0]
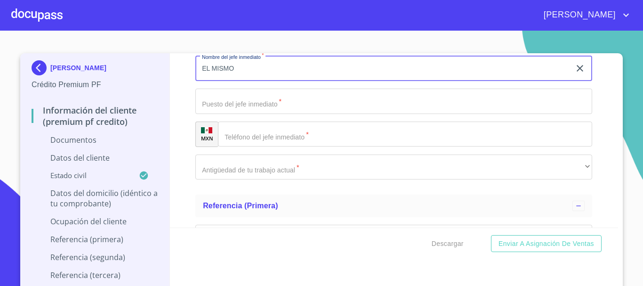
type input "EL MISMO"
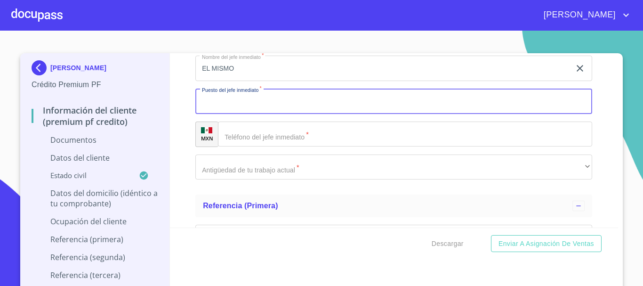
click at [244, 108] on input "Documento de identificación.   *" at bounding box center [393, 100] width 397 height 25
type input "DUEÑO"
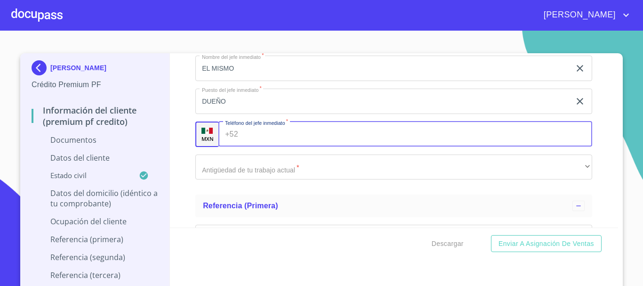
click at [289, 136] on input "Documento de identificación.   *" at bounding box center [417, 133] width 351 height 25
type input "[PHONE_NUMBER]"
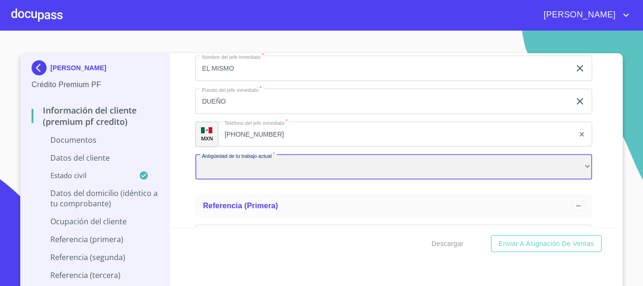
click at [298, 177] on div "​" at bounding box center [393, 166] width 397 height 25
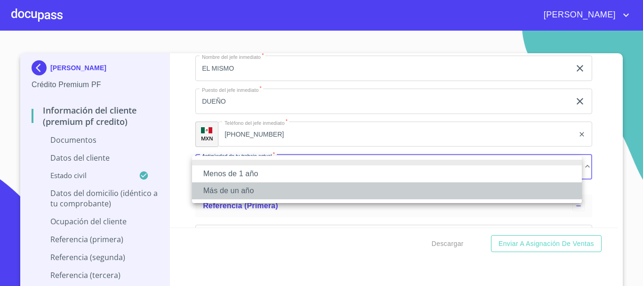
click at [251, 196] on li "Más de un año" at bounding box center [387, 190] width 390 height 17
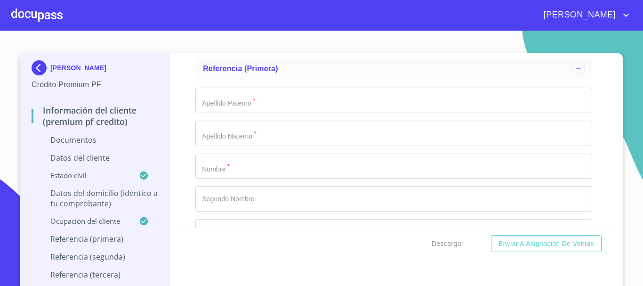
scroll to position [2636, 0]
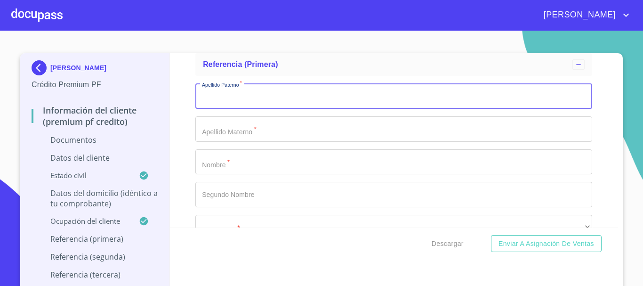
click at [220, 97] on input "Documento de identificación.   *" at bounding box center [393, 95] width 397 height 25
type input "MONTAÑO"
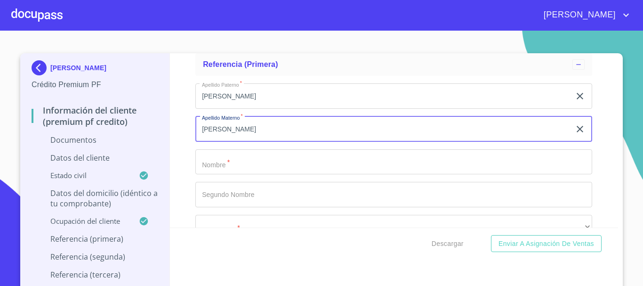
type input "MENDEZ"
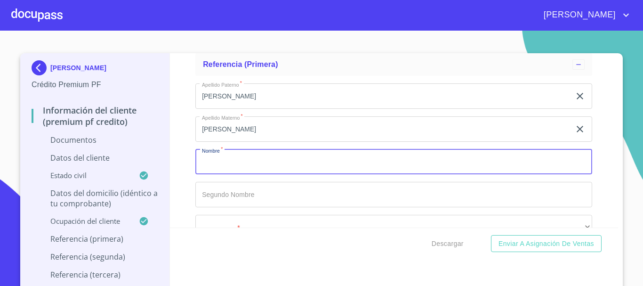
click at [252, 169] on input "Documento de identificación.   *" at bounding box center [393, 161] width 397 height 25
type input "VICTOR"
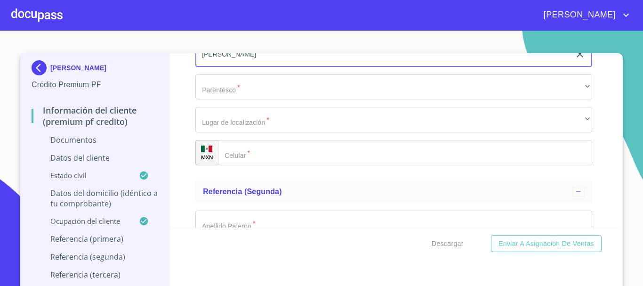
scroll to position [2777, 0]
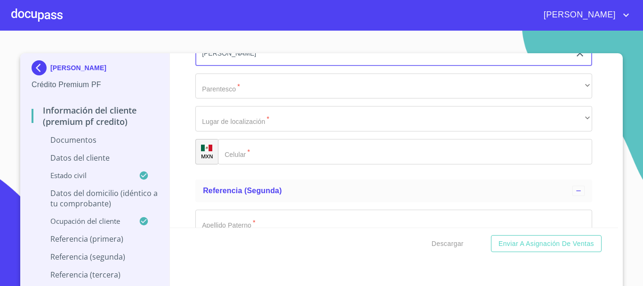
type input "HUGO"
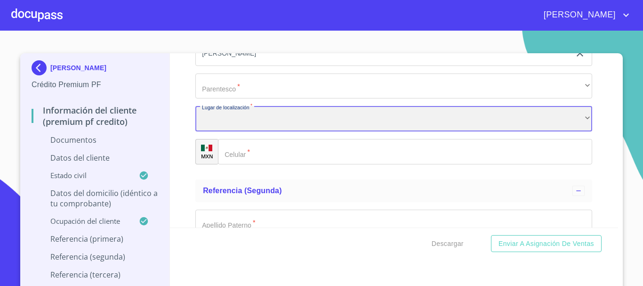
click at [233, 121] on div "​" at bounding box center [393, 118] width 397 height 25
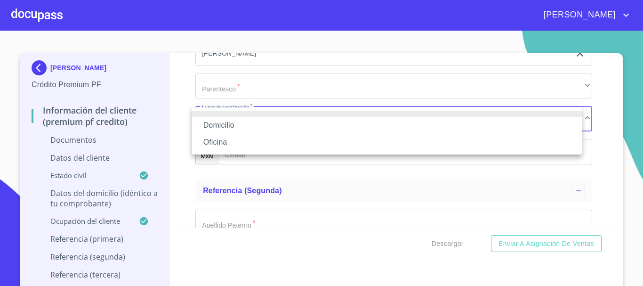
click at [255, 159] on div at bounding box center [321, 143] width 643 height 286
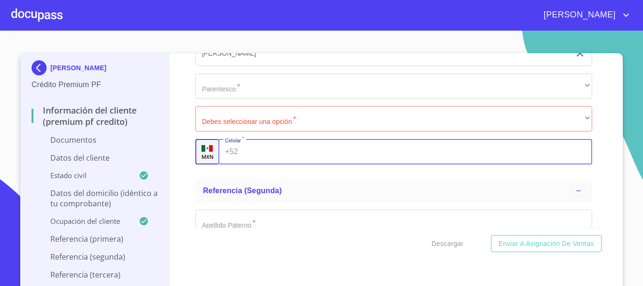
click at [255, 154] on input "Documento de identificación.   *" at bounding box center [417, 151] width 351 height 25
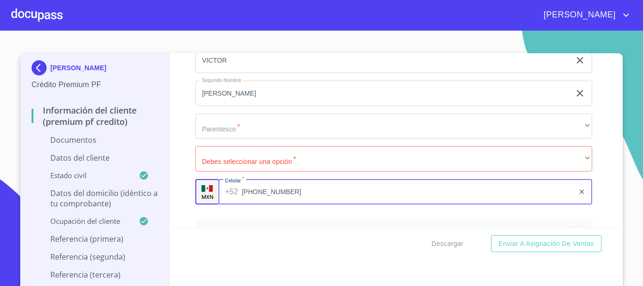
scroll to position [2730, 0]
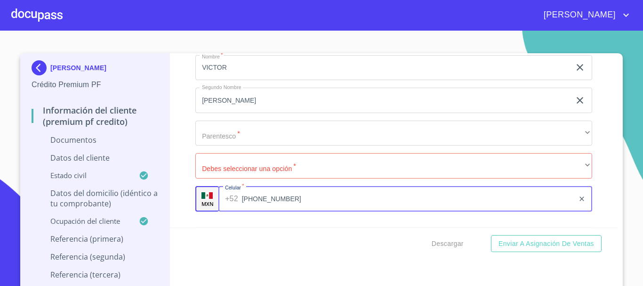
type input "(33)26469319"
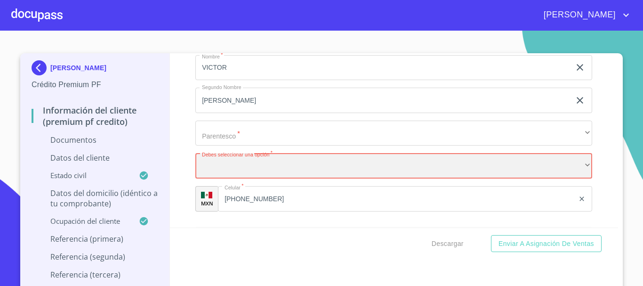
click at [252, 167] on div "​" at bounding box center [393, 165] width 397 height 25
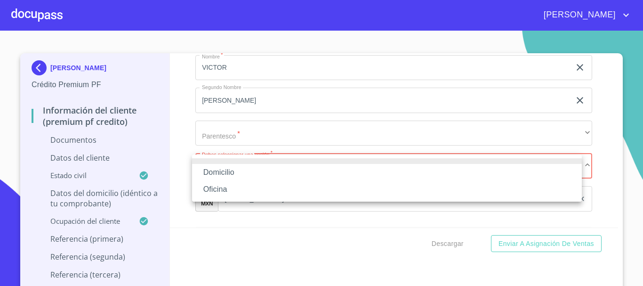
click at [249, 170] on li "Domicilio" at bounding box center [387, 172] width 390 height 17
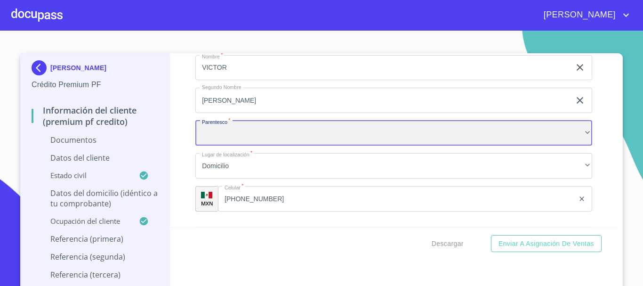
click at [261, 138] on div "​" at bounding box center [393, 132] width 397 height 25
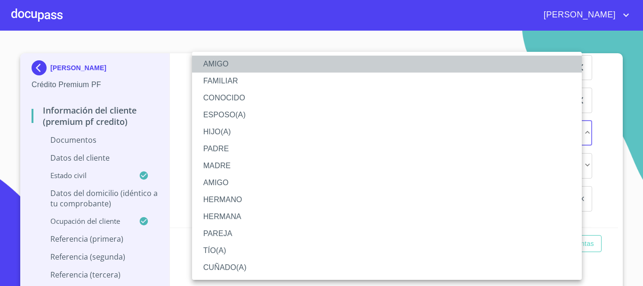
click at [218, 66] on li "AMIGO" at bounding box center [387, 64] width 390 height 17
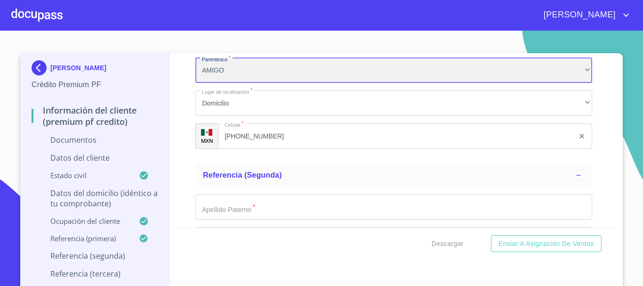
scroll to position [2871, 0]
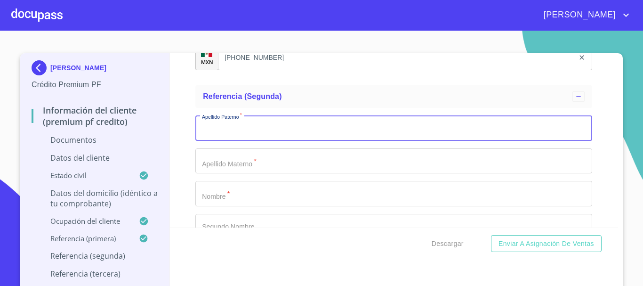
click at [265, 129] on input "Documento de identificación.   *" at bounding box center [393, 127] width 397 height 25
click at [207, 127] on input "VAQUEZ" at bounding box center [382, 127] width 375 height 25
type input "[PERSON_NAME]"
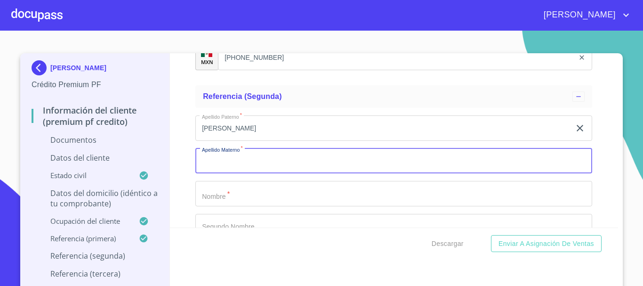
click at [236, 167] on input "Documento de identificación.   *" at bounding box center [393, 160] width 397 height 25
type input "CRUZ"
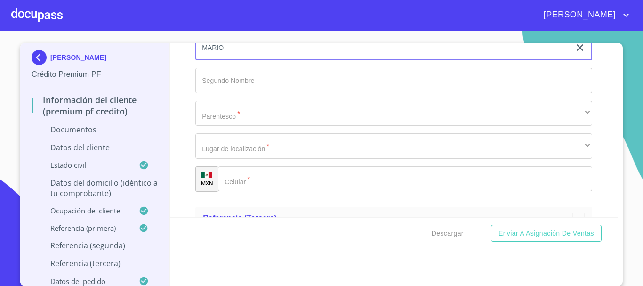
scroll to position [3012, 0]
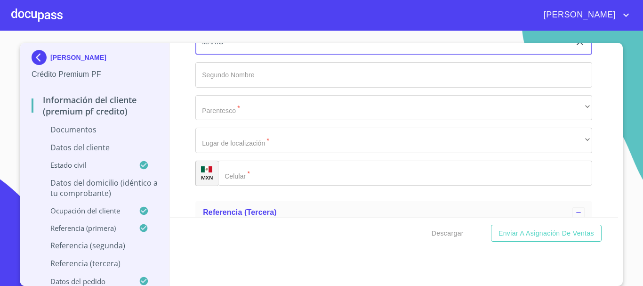
type input "MARIO"
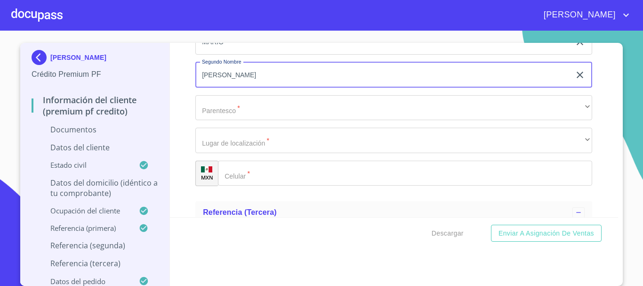
type input "ERNESTO"
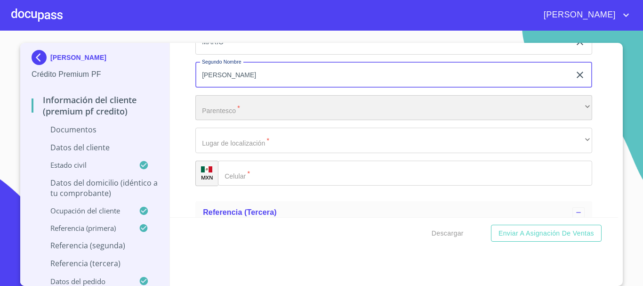
click at [273, 104] on div "​" at bounding box center [393, 107] width 397 height 25
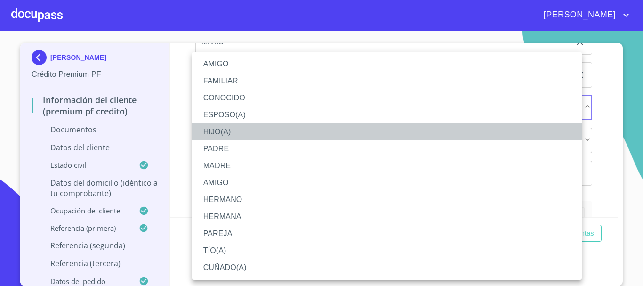
click at [223, 138] on li "HIJO(A)" at bounding box center [387, 131] width 390 height 17
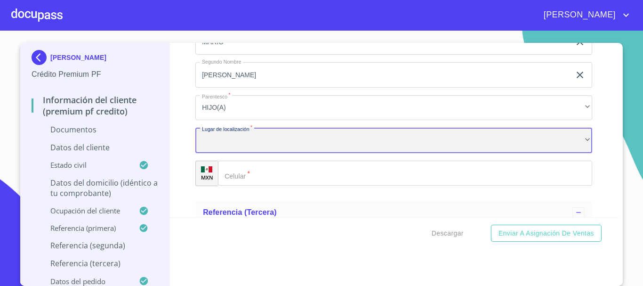
click at [224, 147] on div "​" at bounding box center [393, 140] width 397 height 25
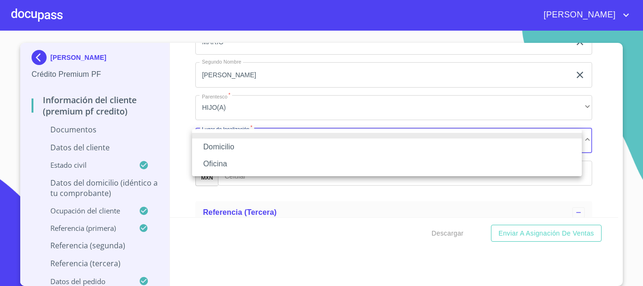
click at [224, 147] on li "Domicilio" at bounding box center [387, 146] width 390 height 17
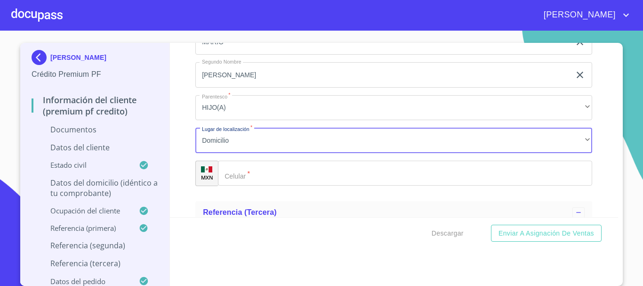
click at [250, 179] on input "Documento de identificación.   *" at bounding box center [405, 173] width 374 height 25
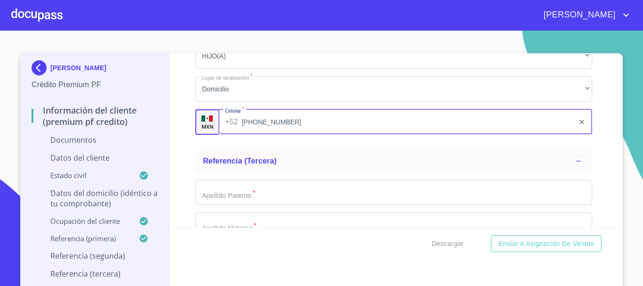
scroll to position [3154, 0]
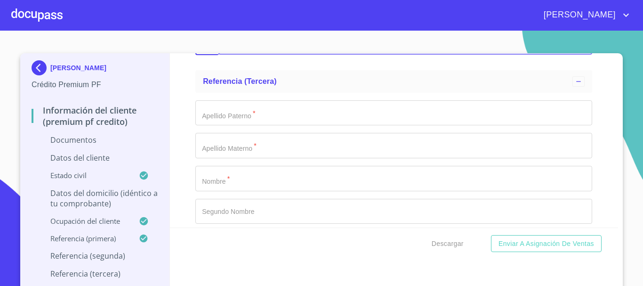
type input "(33)19446565"
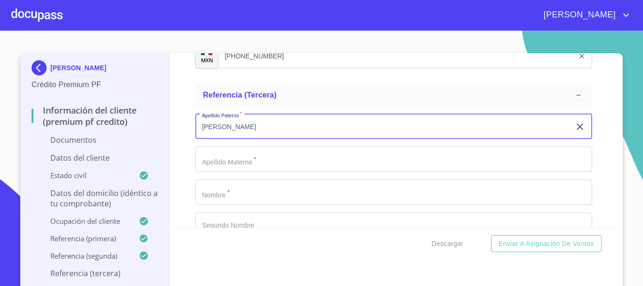
scroll to position [3201, 0]
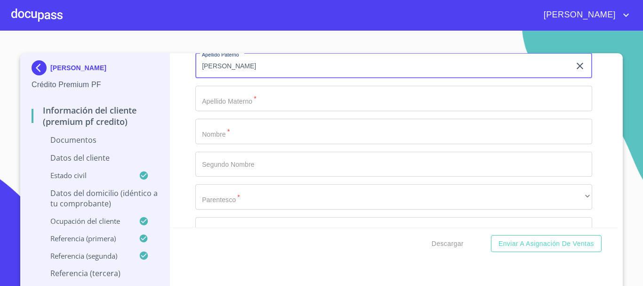
type input "[PERSON_NAME]"
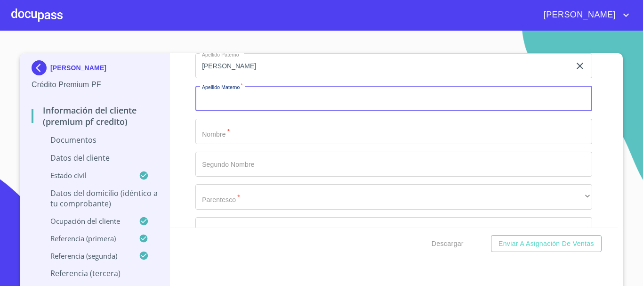
click at [223, 107] on input "Documento de identificación.   *" at bounding box center [393, 98] width 397 height 25
type input "CRUZ"
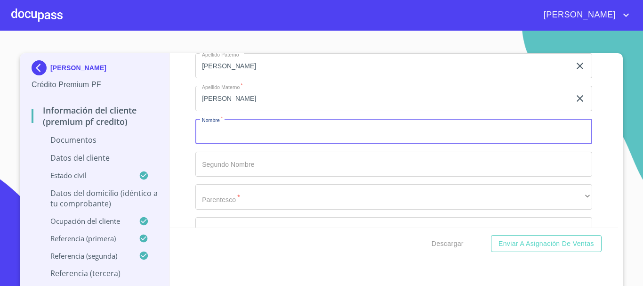
click at [210, 132] on input "Documento de identificación.   *" at bounding box center [393, 131] width 397 height 25
type input "[PERSON_NAME]"
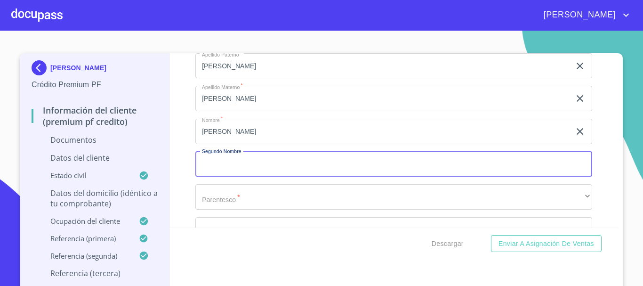
click at [201, 163] on input "Documento de identificación.   *" at bounding box center [393, 164] width 397 height 25
type input "ANTONIO"
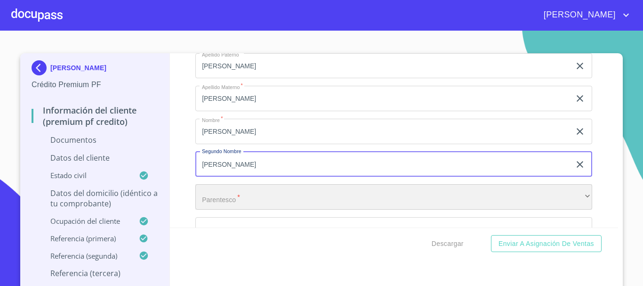
click at [241, 196] on div "​" at bounding box center [393, 196] width 397 height 25
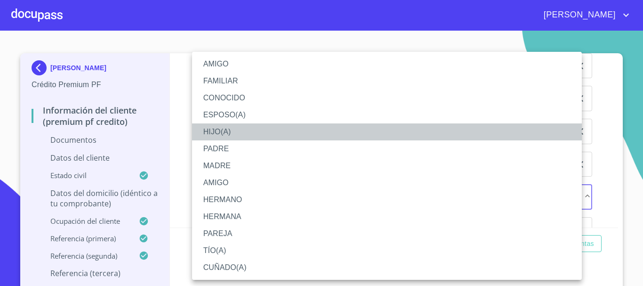
click at [233, 136] on li "HIJO(A)" at bounding box center [387, 131] width 390 height 17
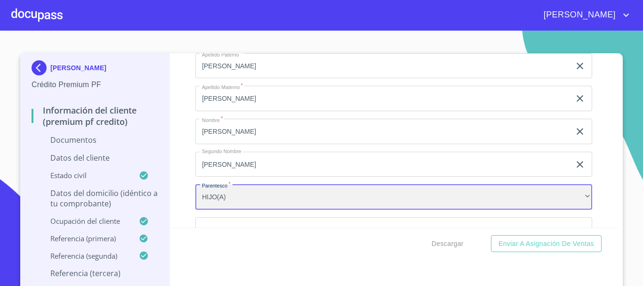
scroll to position [3295, 0]
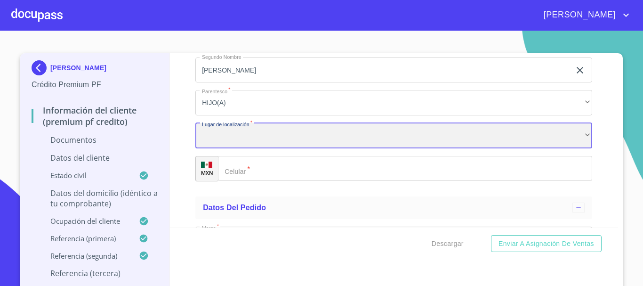
click at [262, 139] on div "​" at bounding box center [393, 135] width 397 height 25
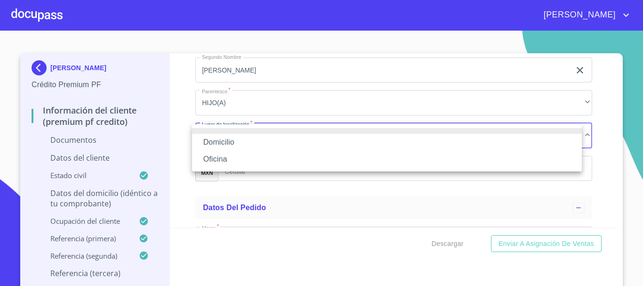
click at [260, 140] on li "Domicilio" at bounding box center [387, 142] width 390 height 17
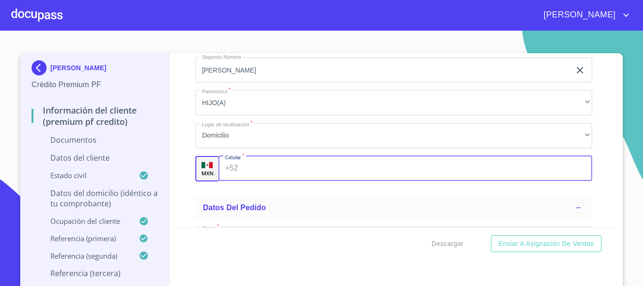
click at [257, 167] on input "Documento de identificación.   *" at bounding box center [417, 168] width 351 height 25
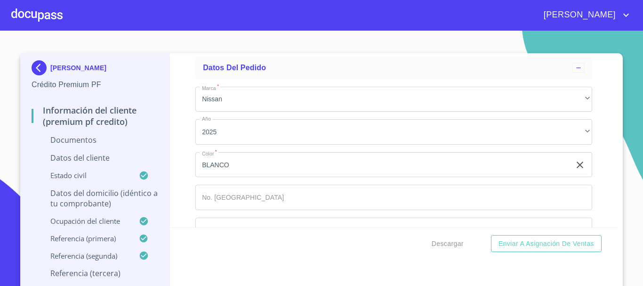
scroll to position [3436, 0]
type input "(33)19766117"
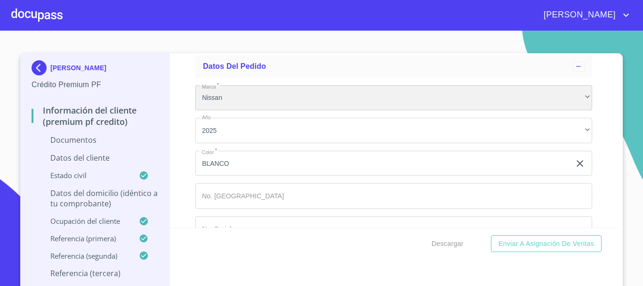
click at [313, 95] on div "Nissan" at bounding box center [393, 97] width 397 height 25
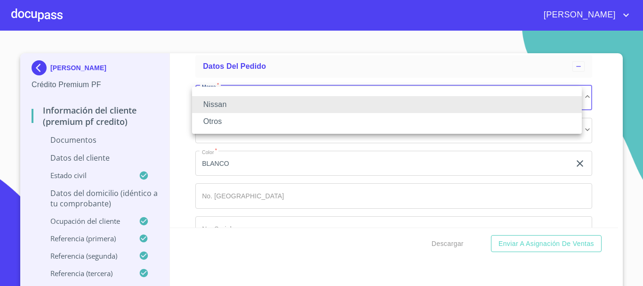
click at [612, 58] on div at bounding box center [321, 143] width 643 height 286
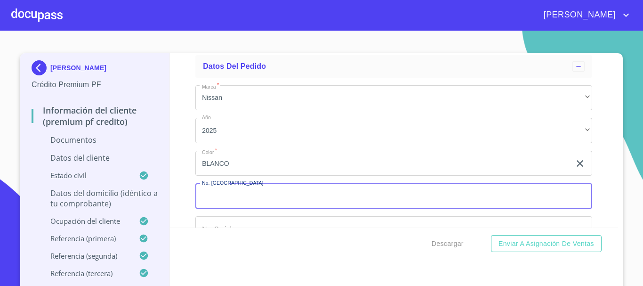
click at [306, 203] on input "Documento de identificación.   *" at bounding box center [393, 195] width 397 height 25
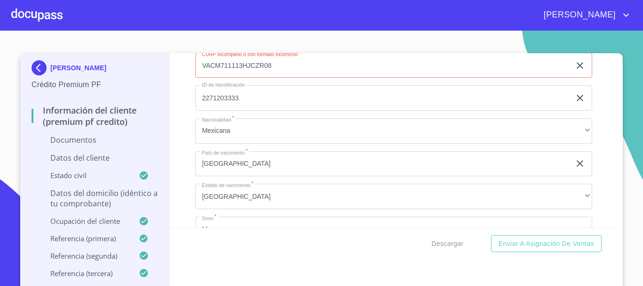
scroll to position [1296, 0]
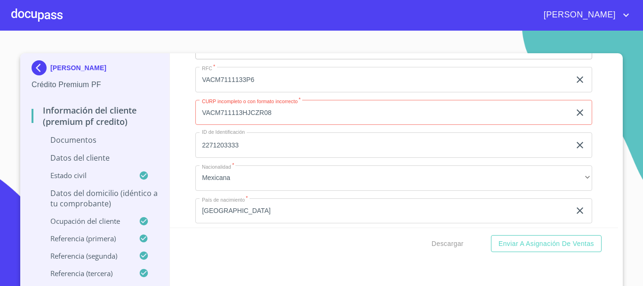
click at [315, 112] on input "VACM711113HJCZR08" at bounding box center [382, 112] width 375 height 25
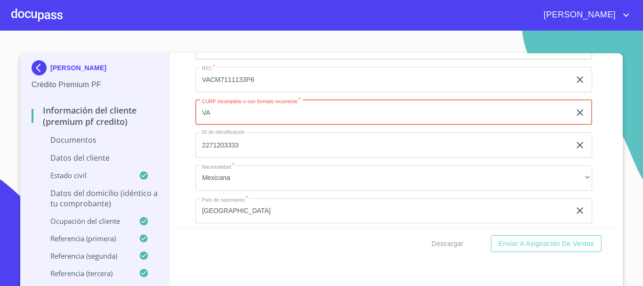
type input "V"
click at [328, 162] on div "Apellido Paterno   * VAZQUEZ ​ Apellido Materno   * CAMARENA ​ Primer nombre   …" at bounding box center [393, 113] width 397 height 434
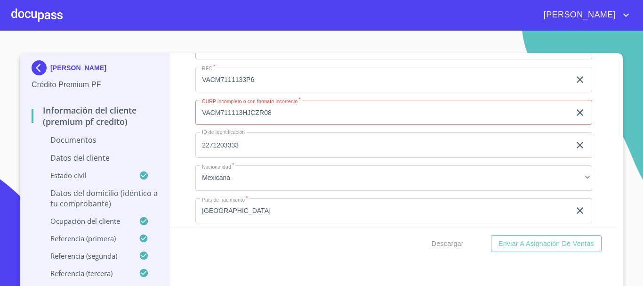
click at [377, 101] on div "Apellido Paterno   * VAZQUEZ ​ Apellido Materno   * CAMARENA ​ Primer nombre   …" at bounding box center [393, 113] width 397 height 434
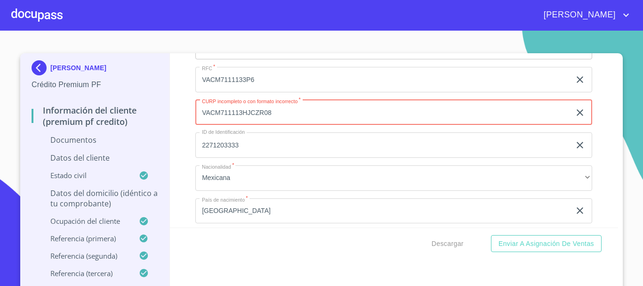
click at [252, 114] on input "VACM711113HJCZR08" at bounding box center [382, 112] width 375 height 25
click at [253, 114] on input "VACM711113HJCZR08" at bounding box center [382, 112] width 375 height 25
type input "VACM711113HJCZMR08"
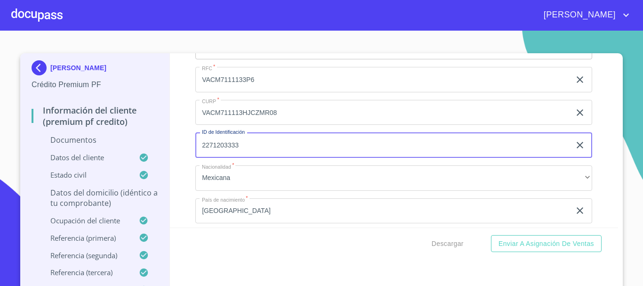
click at [313, 144] on input "2271203333" at bounding box center [382, 144] width 375 height 25
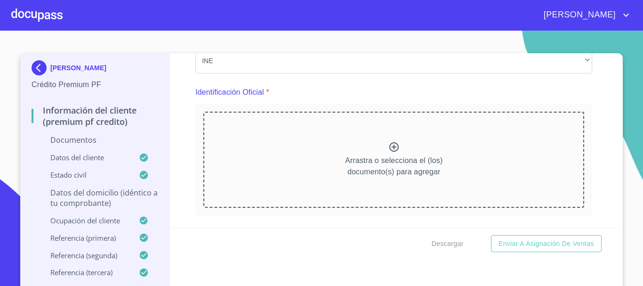
scroll to position [79, 0]
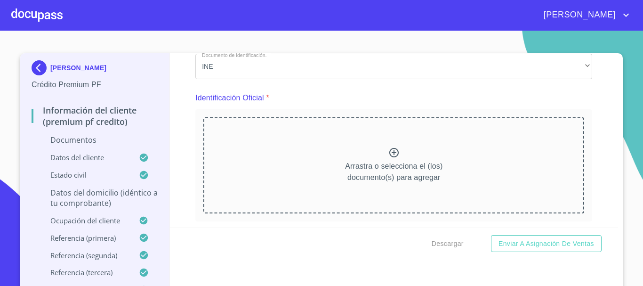
click at [389, 151] on icon at bounding box center [393, 152] width 9 height 9
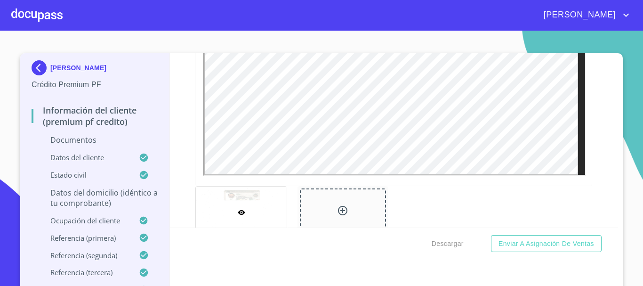
scroll to position [299, 0]
click at [338, 209] on icon at bounding box center [342, 209] width 11 height 11
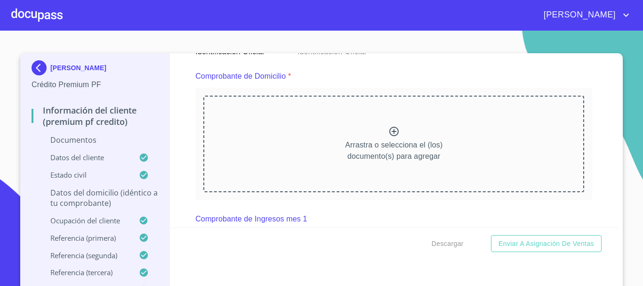
scroll to position [501, 0]
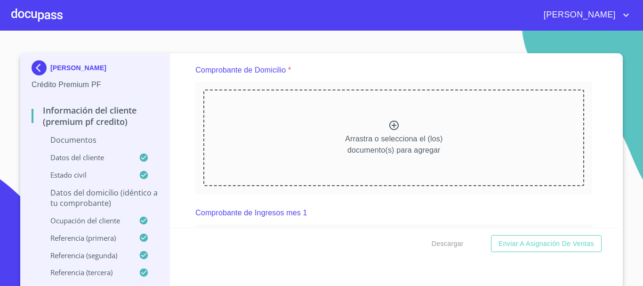
click at [388, 128] on icon at bounding box center [393, 125] width 11 height 11
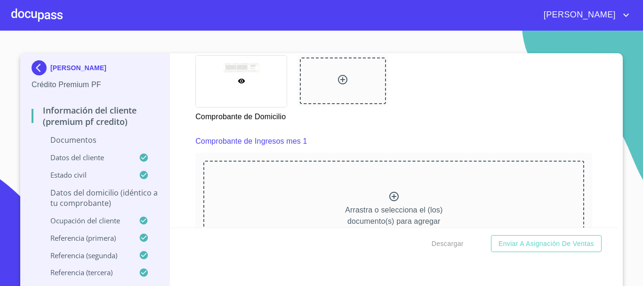
scroll to position [830, 0]
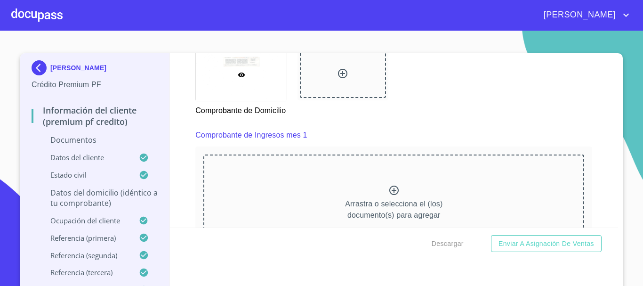
click at [389, 195] on icon at bounding box center [393, 189] width 9 height 9
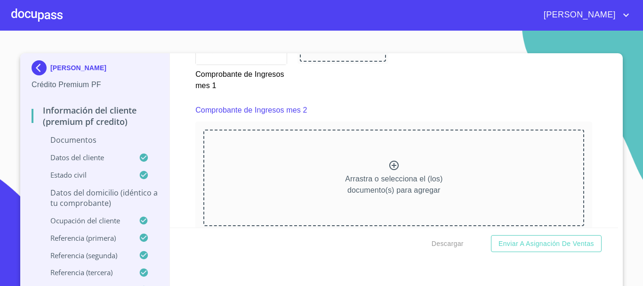
scroll to position [1265, 0]
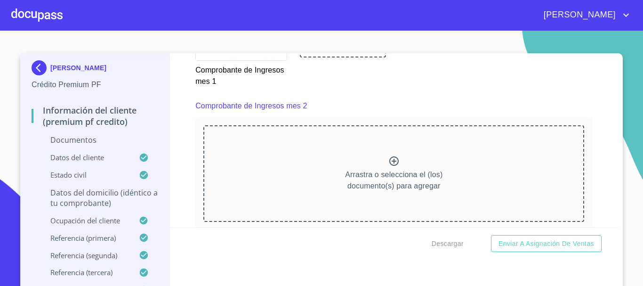
click at [388, 167] on icon at bounding box center [393, 160] width 11 height 11
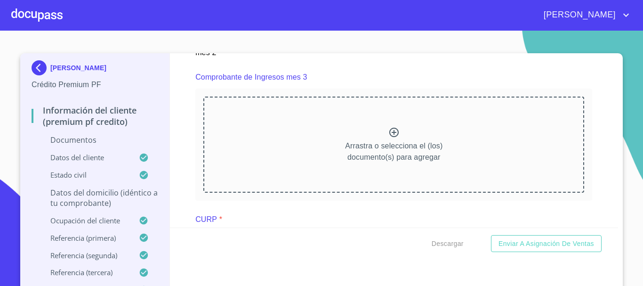
scroll to position [1737, 0]
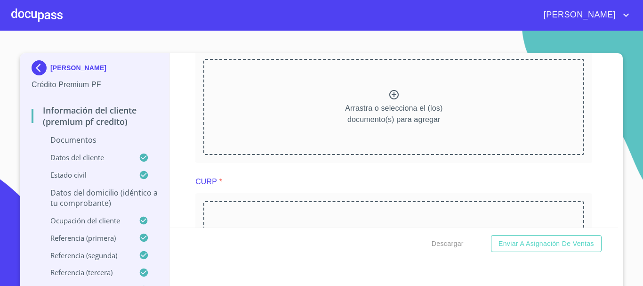
click at [388, 100] on icon at bounding box center [393, 94] width 11 height 11
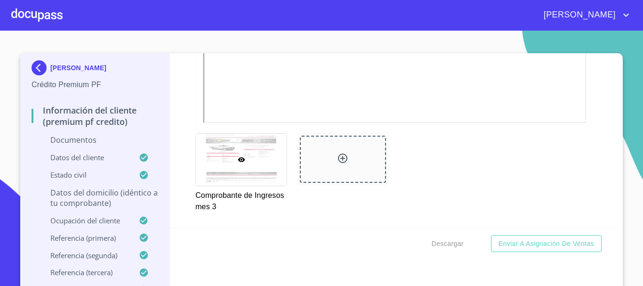
scroll to position [2033, 0]
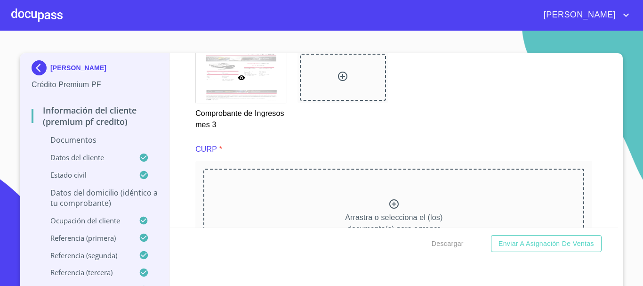
click at [392, 209] on icon at bounding box center [393, 203] width 11 height 11
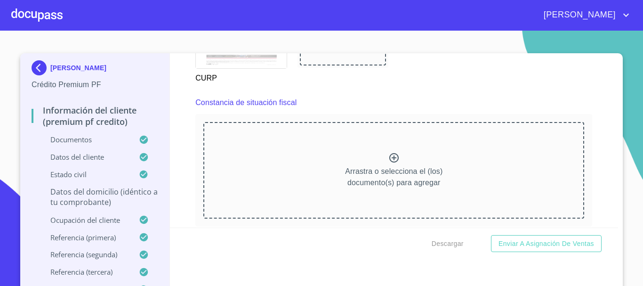
scroll to position [2518, 0]
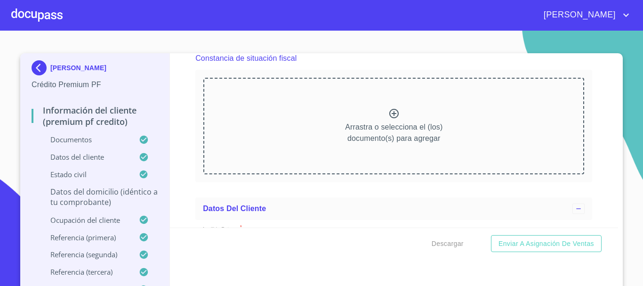
click at [388, 119] on icon at bounding box center [393, 113] width 11 height 11
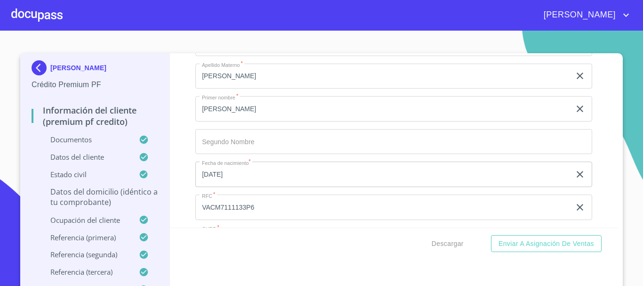
scroll to position [3059, 0]
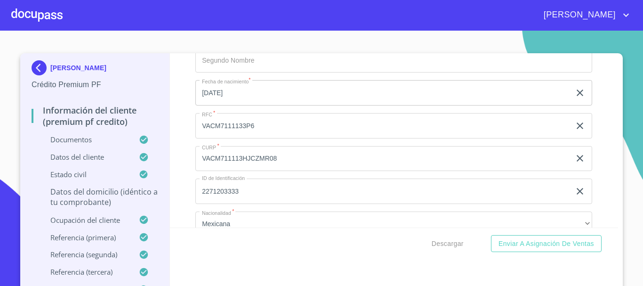
click at [134, 193] on p "Datos del domicilio (idéntico a tu comprobante)" at bounding box center [95, 196] width 127 height 21
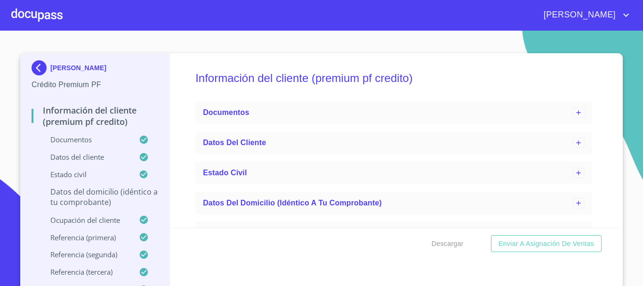
scroll to position [0, 0]
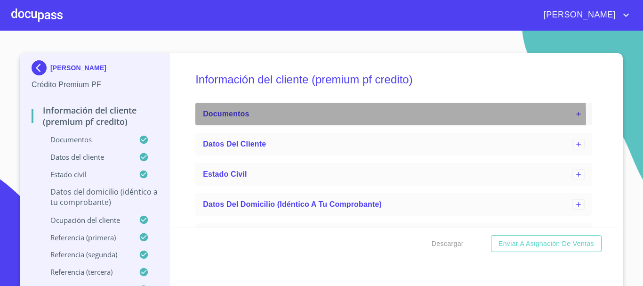
click at [258, 117] on div "Documentos" at bounding box center [387, 113] width 369 height 11
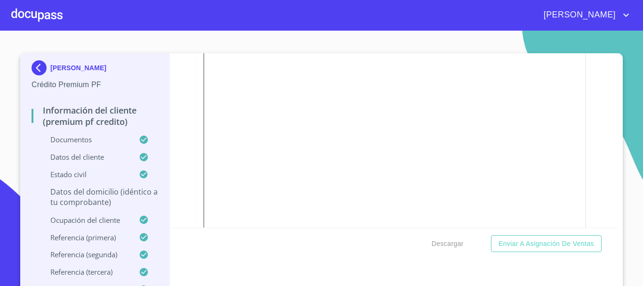
click at [115, 201] on p "Datos del domicilio (idéntico a tu comprobante)" at bounding box center [95, 196] width 127 height 21
click at [102, 197] on p "Datos del domicilio (idéntico a tu comprobante)" at bounding box center [95, 196] width 127 height 21
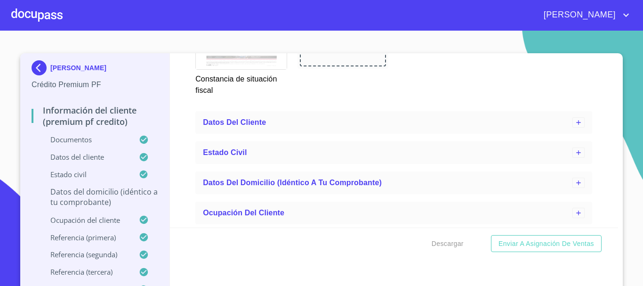
scroll to position [2858, 0]
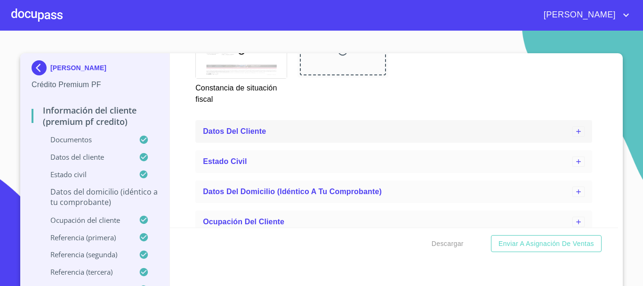
click at [234, 135] on span "Datos del cliente" at bounding box center [234, 131] width 63 height 8
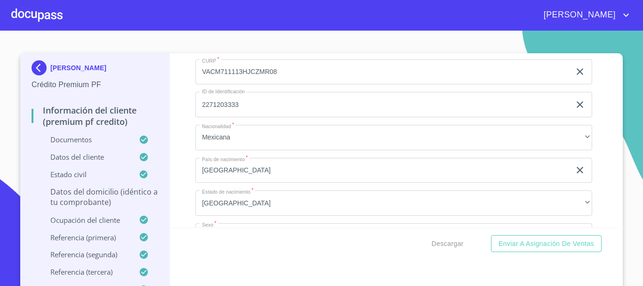
scroll to position [3235, 0]
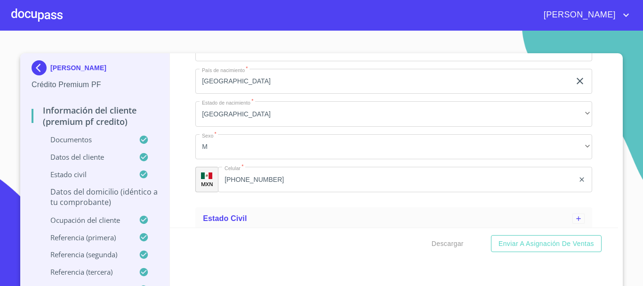
click at [107, 192] on p "Datos del domicilio (idéntico a tu comprobante)" at bounding box center [95, 196] width 127 height 21
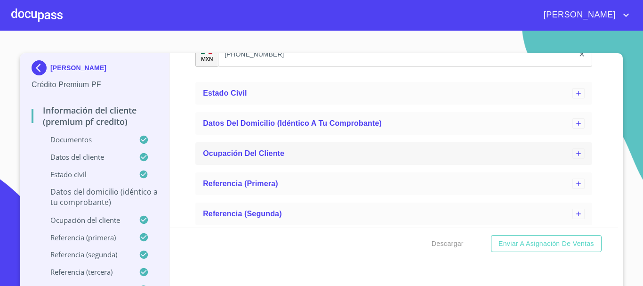
scroll to position [3376, 0]
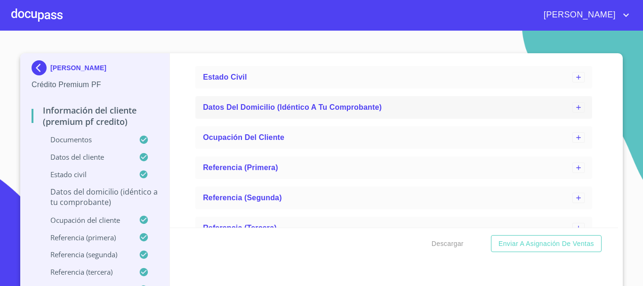
click at [231, 111] on span "Datos del domicilio (idéntico a tu comprobante)" at bounding box center [292, 107] width 179 height 8
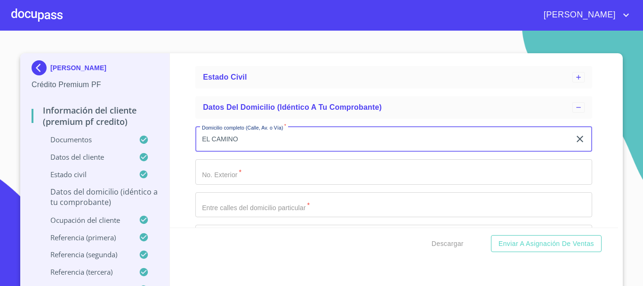
type input "EL CAMINO"
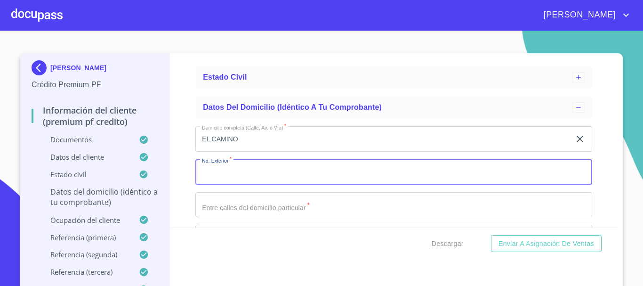
click at [245, 185] on input "Documento de identificación.   *" at bounding box center [393, 171] width 397 height 25
type input "22"
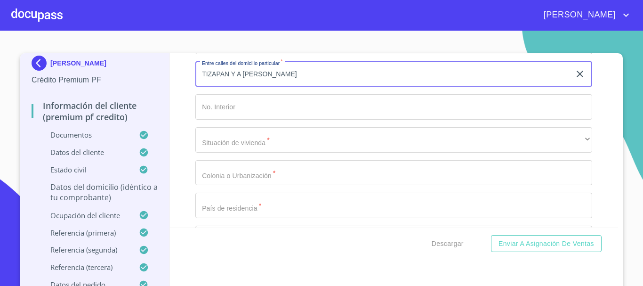
scroll to position [3517, 0]
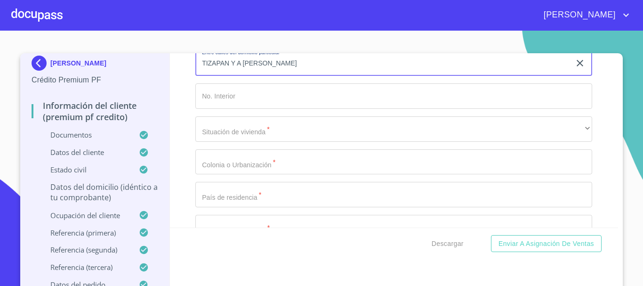
type input "TIZAPAN Y A DE ITURBIDE"
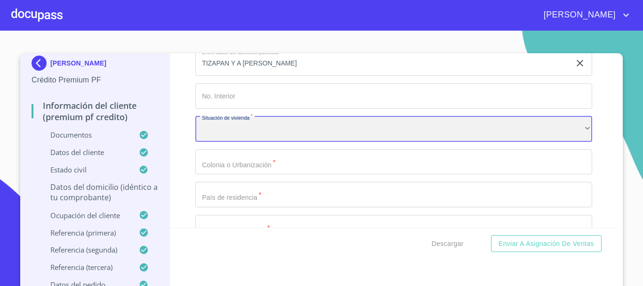
click at [234, 142] on div "​" at bounding box center [393, 128] width 397 height 25
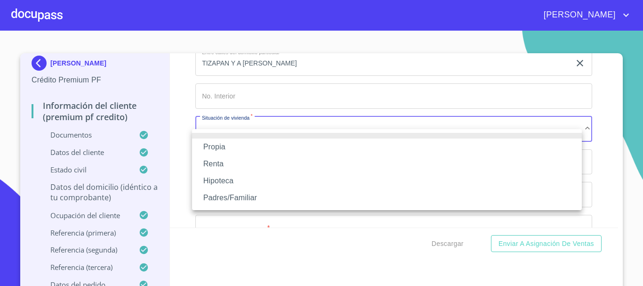
click at [232, 146] on li "Propia" at bounding box center [387, 146] width 390 height 17
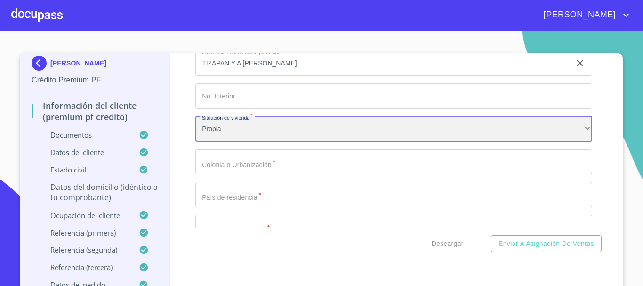
scroll to position [3564, 0]
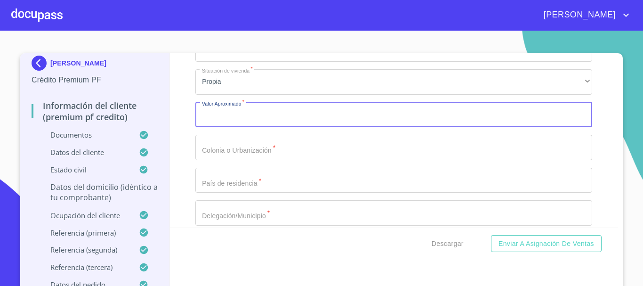
click at [242, 128] on input "Documento de identificación.   *" at bounding box center [393, 114] width 397 height 25
type input "$3,000,000"
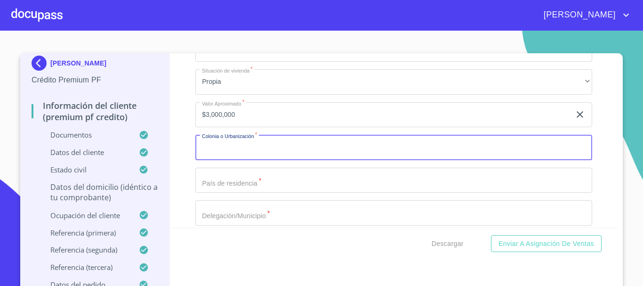
click at [252, 160] on input "Documento de identificación.   *" at bounding box center [393, 147] width 397 height 25
type input "GUAYABITOS"
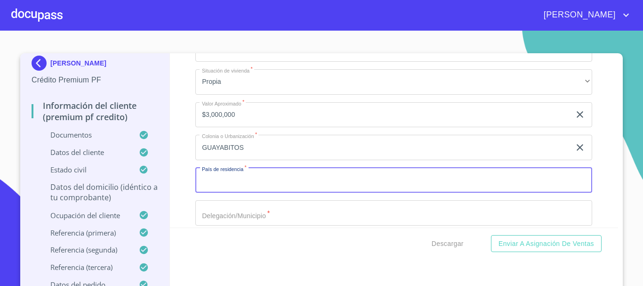
type input "R"
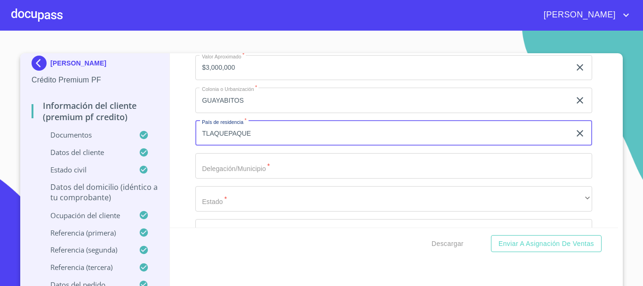
type input "TLAQUEPAQUE"
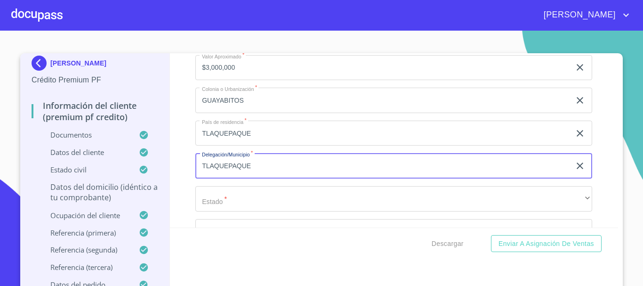
type input "TLAQUEPAQUE"
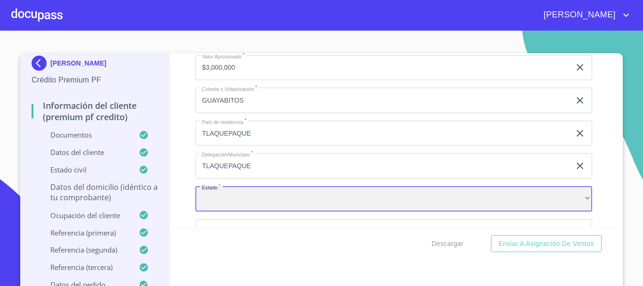
click at [220, 211] on div "​" at bounding box center [393, 198] width 397 height 25
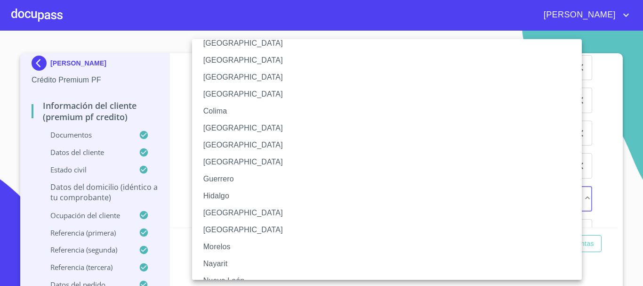
scroll to position [94, 0]
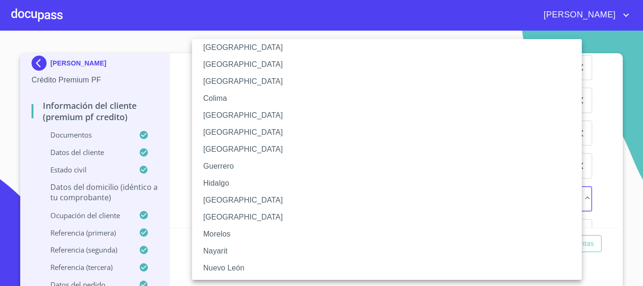
click at [224, 202] on li "[GEOGRAPHIC_DATA]" at bounding box center [390, 200] width 397 height 17
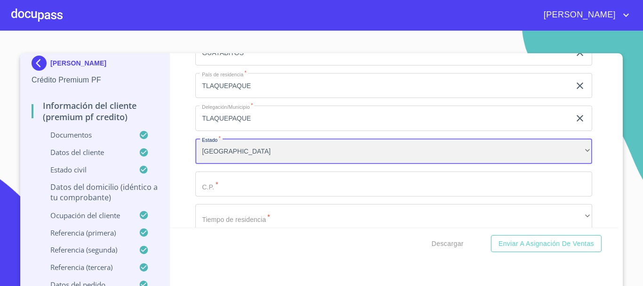
scroll to position [3752, 0]
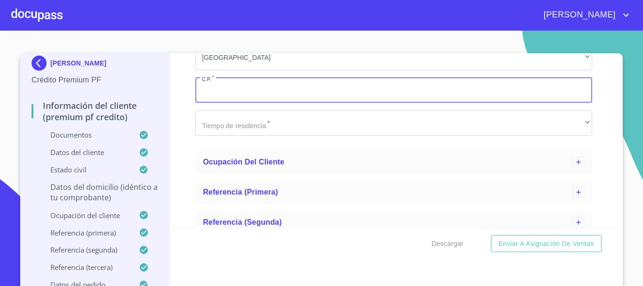
click at [231, 103] on input "Documento de identificación.   *" at bounding box center [393, 90] width 397 height 25
type input "5"
type input "45530"
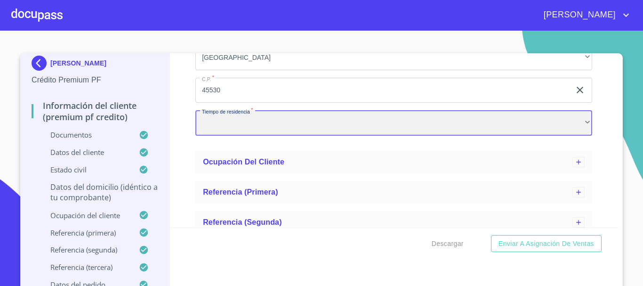
click at [232, 136] on div "​" at bounding box center [393, 122] width 397 height 25
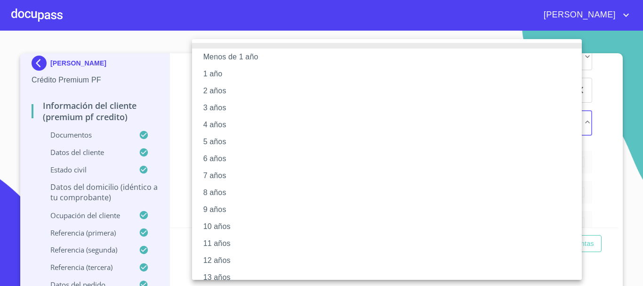
scroll to position [129, 0]
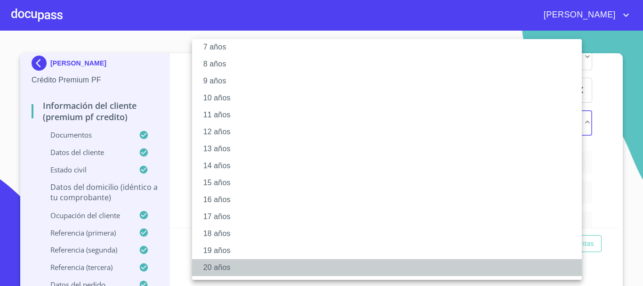
click at [228, 266] on li "20 años" at bounding box center [390, 267] width 397 height 17
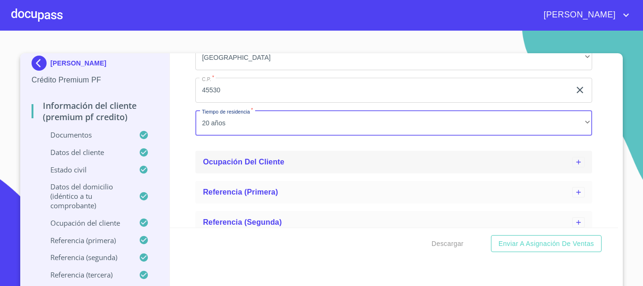
click at [329, 168] on div "Ocupación del Cliente" at bounding box center [387, 161] width 369 height 11
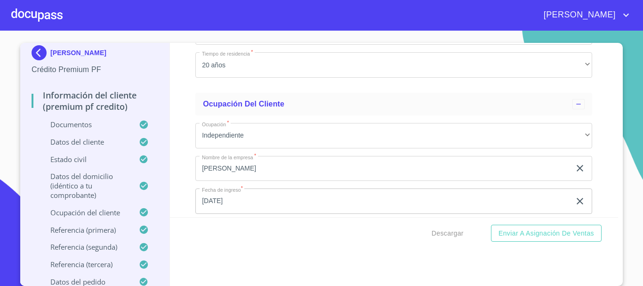
scroll to position [3799, 0]
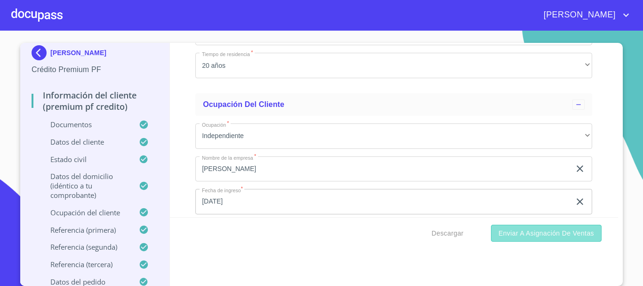
click at [516, 235] on span "Enviar a Asignación de Ventas" at bounding box center [546, 233] width 96 height 12
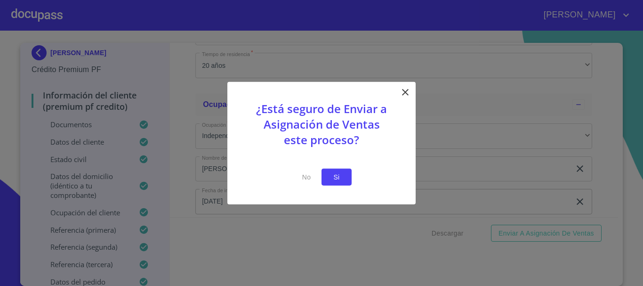
click at [343, 179] on span "Si" at bounding box center [336, 177] width 15 height 12
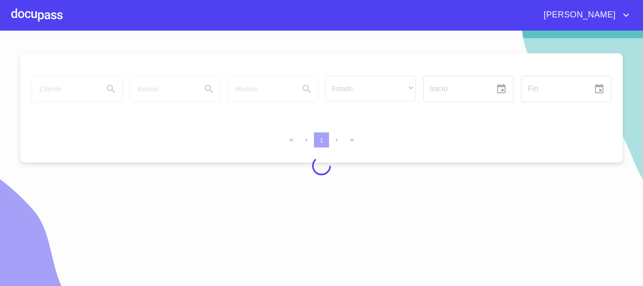
click at [38, 20] on div at bounding box center [36, 15] width 51 height 30
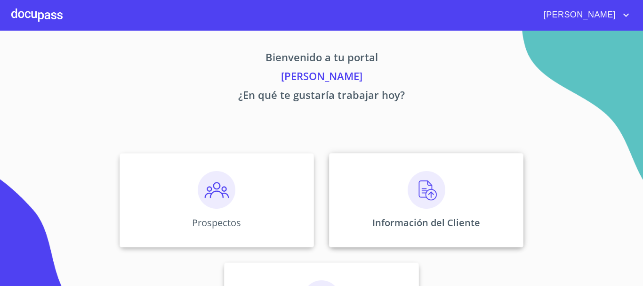
click at [431, 191] on img at bounding box center [427, 190] width 38 height 38
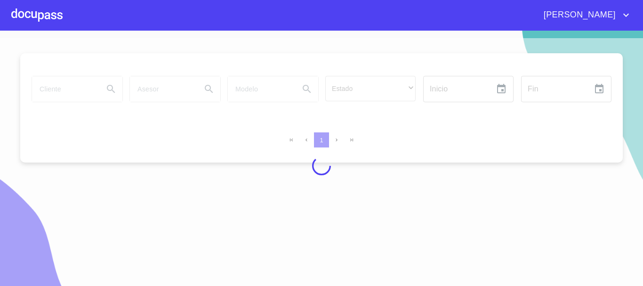
click at [78, 95] on div at bounding box center [321, 165] width 643 height 255
click at [30, 17] on div at bounding box center [36, 15] width 51 height 30
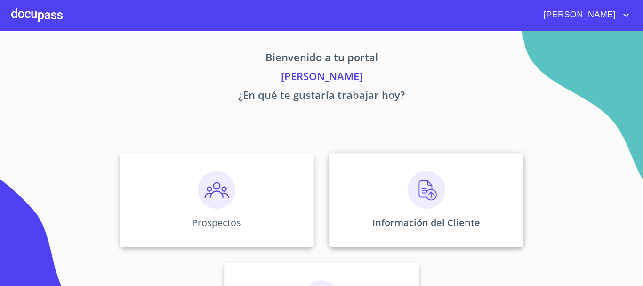
click at [423, 192] on img at bounding box center [427, 190] width 38 height 38
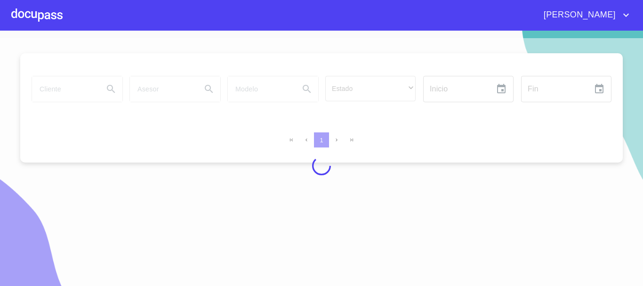
click at [30, 19] on div at bounding box center [36, 15] width 51 height 30
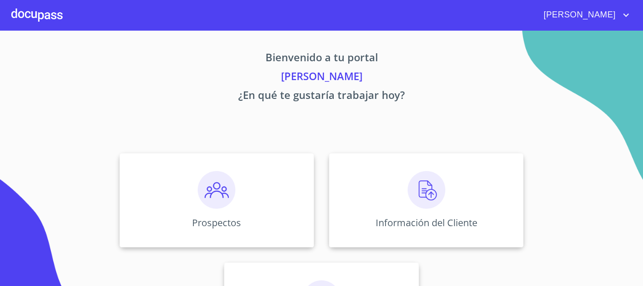
click at [23, 17] on div at bounding box center [36, 15] width 51 height 30
click at [424, 199] on img at bounding box center [427, 190] width 38 height 38
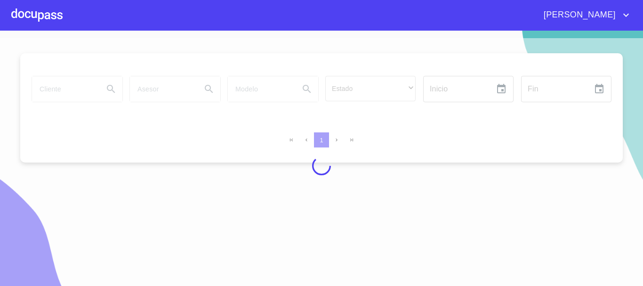
click at [66, 92] on div at bounding box center [321, 165] width 643 height 255
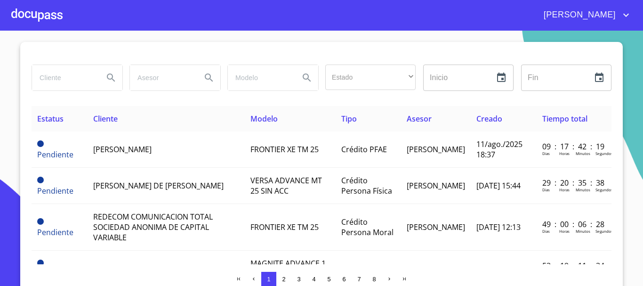
click at [45, 13] on div at bounding box center [36, 15] width 51 height 30
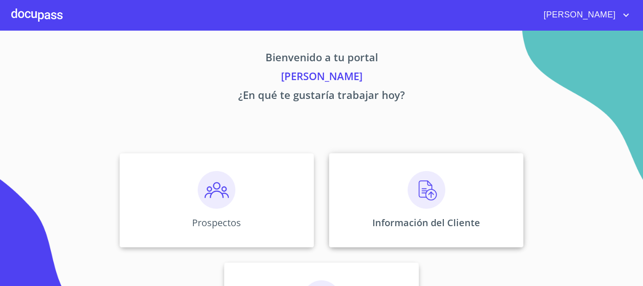
click at [426, 195] on img at bounding box center [427, 190] width 38 height 38
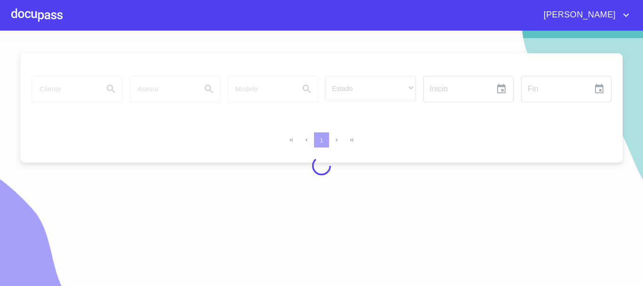
click at [60, 97] on div at bounding box center [321, 165] width 643 height 255
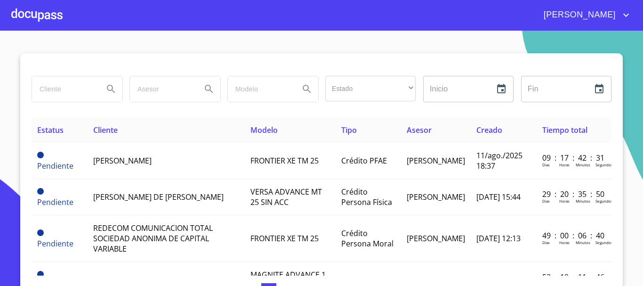
click at [65, 89] on input "search" at bounding box center [64, 88] width 64 height 25
type input "MARCOS CAMARENA"
click at [105, 91] on icon "Search" at bounding box center [110, 88] width 11 height 11
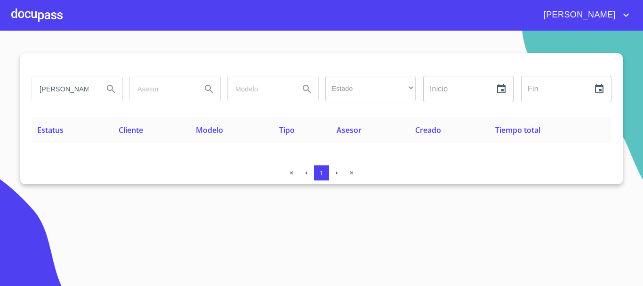
click at [50, 15] on div at bounding box center [36, 15] width 51 height 30
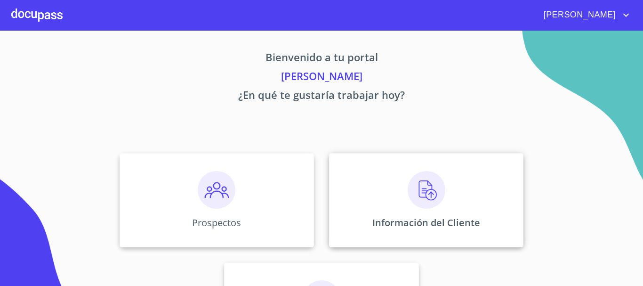
click at [413, 193] on img at bounding box center [427, 190] width 38 height 38
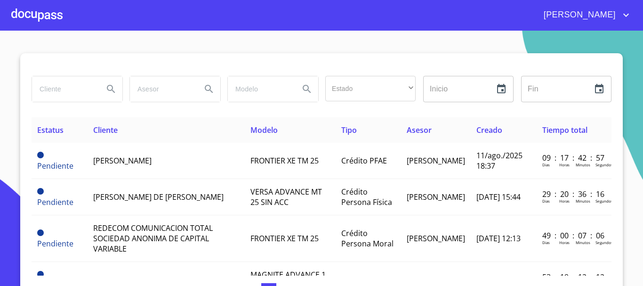
click at [59, 94] on input "search" at bounding box center [64, 88] width 64 height 25
type input "[PERSON_NAME]"
click at [105, 93] on icon "Search" at bounding box center [110, 88] width 11 height 11
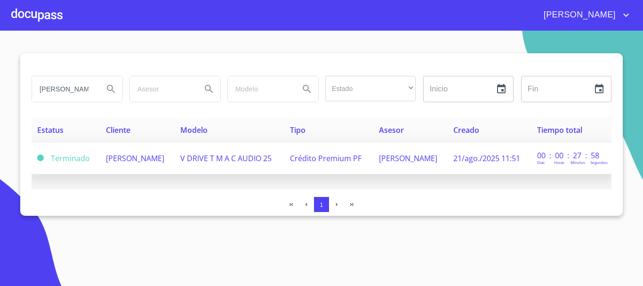
click at [132, 163] on span "[PERSON_NAME]" at bounding box center [135, 158] width 58 height 10
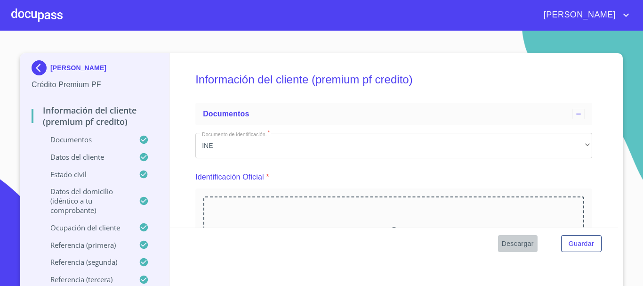
click at [519, 241] on span "Descargar" at bounding box center [518, 244] width 32 height 12
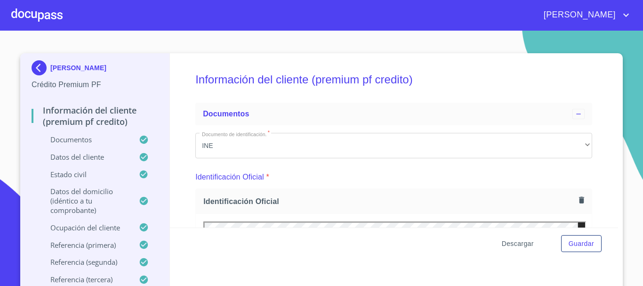
click at [507, 244] on span "Descargar" at bounding box center [518, 244] width 32 height 12
